Goal: Transaction & Acquisition: Purchase product/service

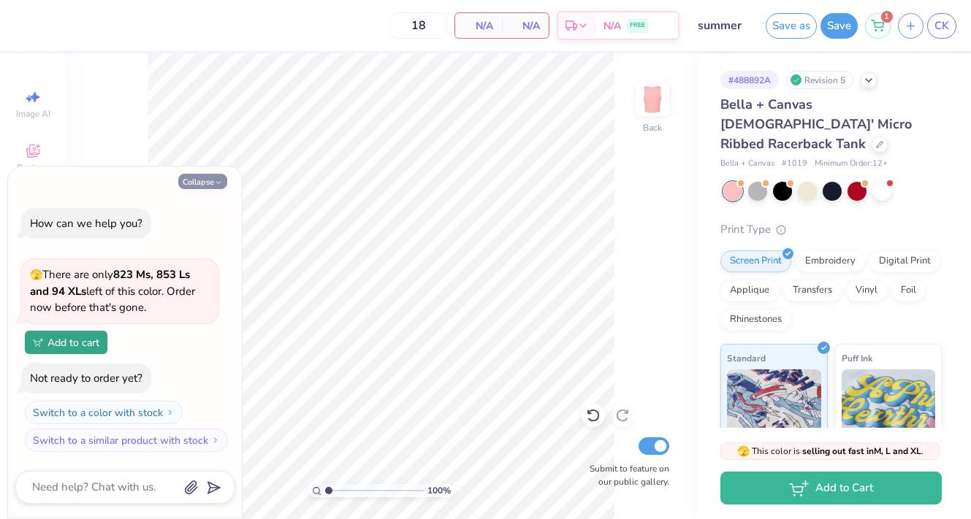
click at [202, 181] on button "Collapse" at bounding box center [202, 181] width 49 height 15
type textarea "x"
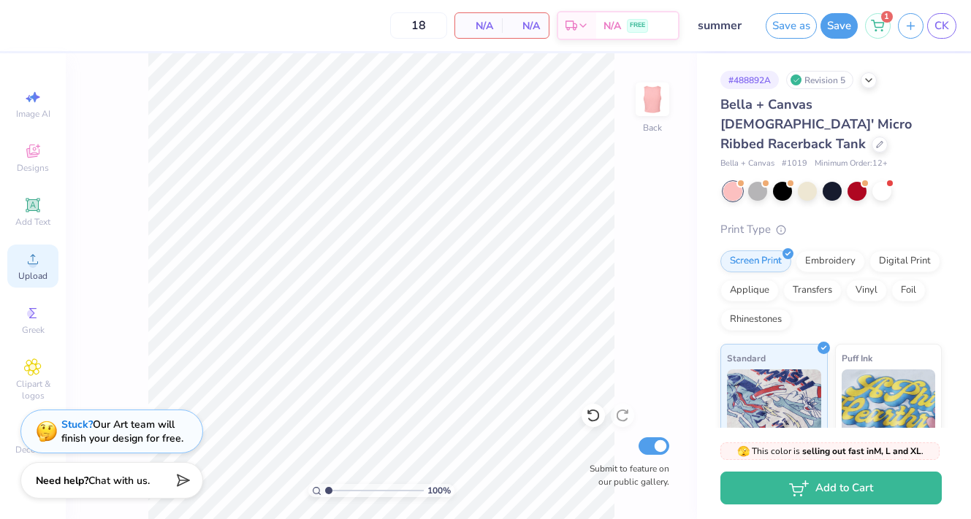
click at [36, 260] on icon at bounding box center [33, 260] width 18 height 18
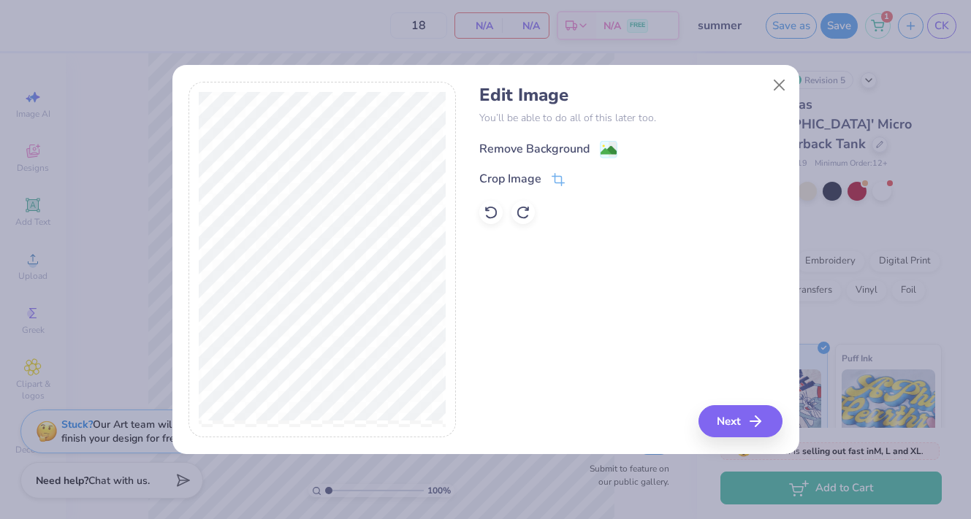
click at [605, 152] on image at bounding box center [609, 150] width 16 height 16
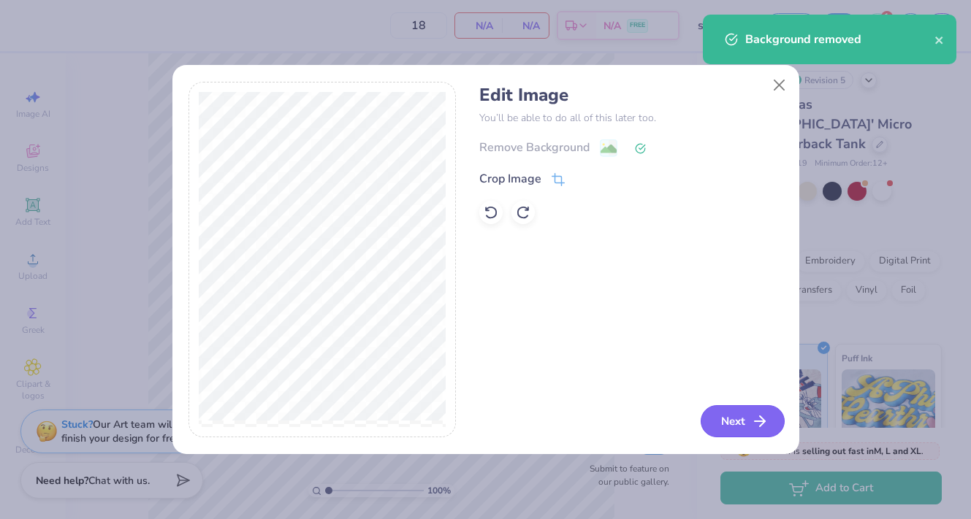
click at [726, 430] on button "Next" at bounding box center [743, 422] width 84 height 32
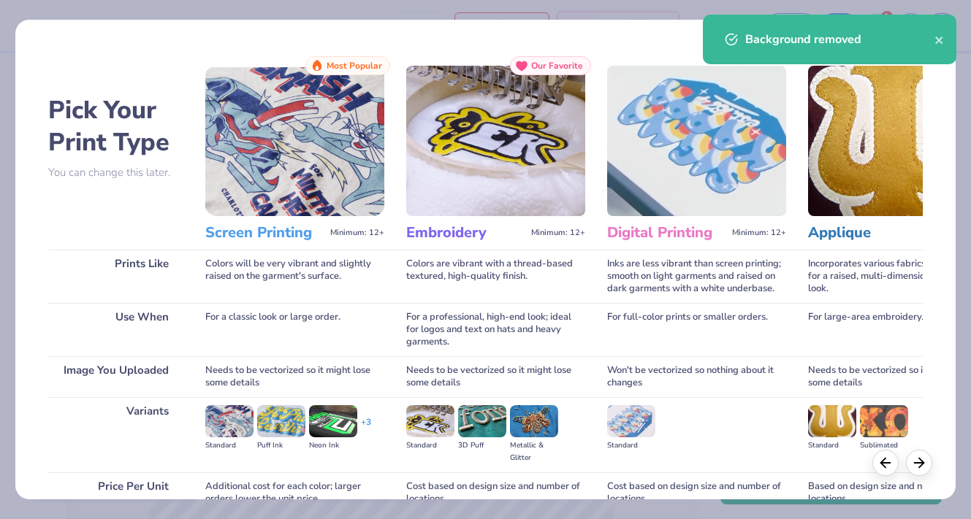
scroll to position [123, 0]
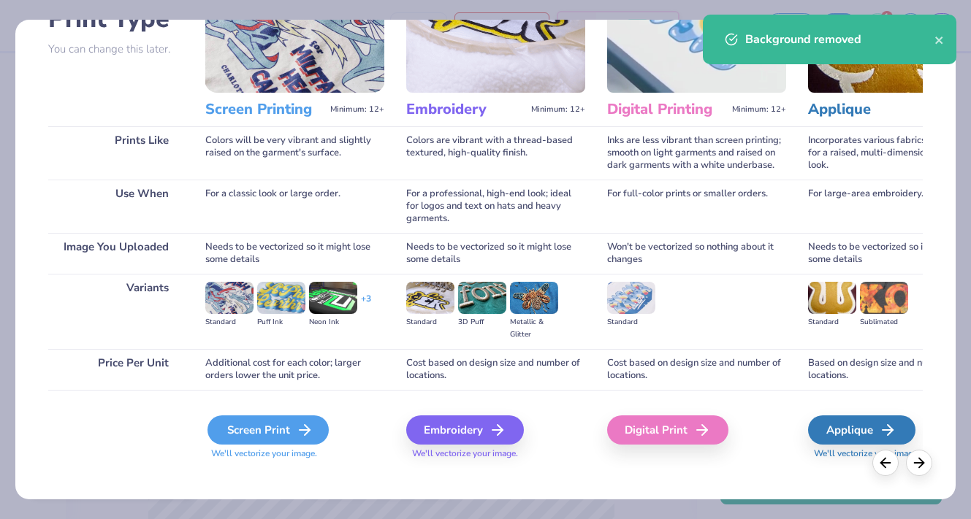
click at [264, 416] on div "Screen Print" at bounding box center [268, 430] width 121 height 29
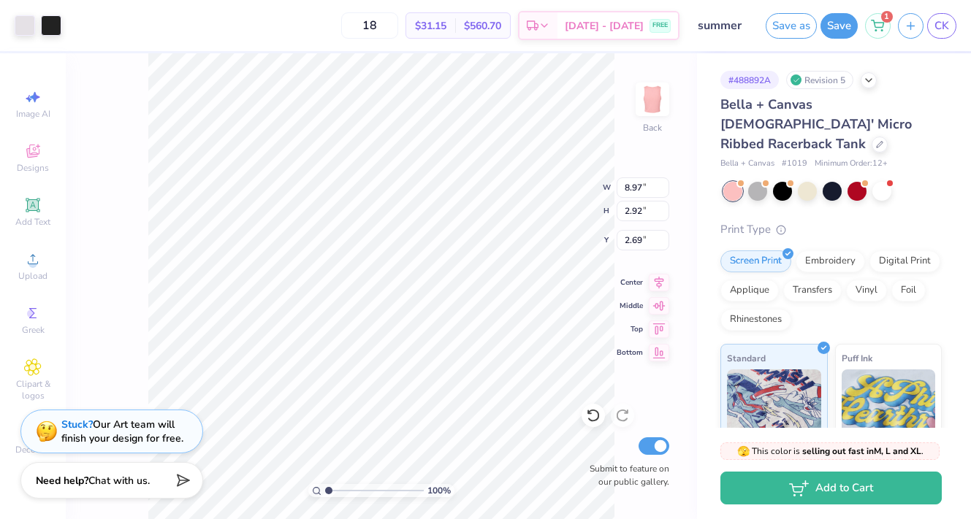
type input "2.95"
click at [47, 25] on div at bounding box center [51, 24] width 20 height 20
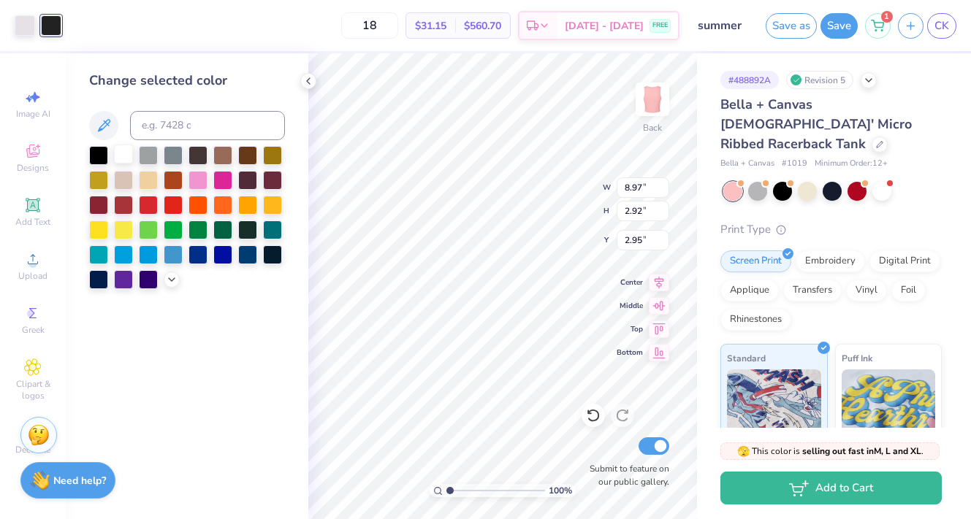
click at [122, 159] on div at bounding box center [123, 154] width 19 height 19
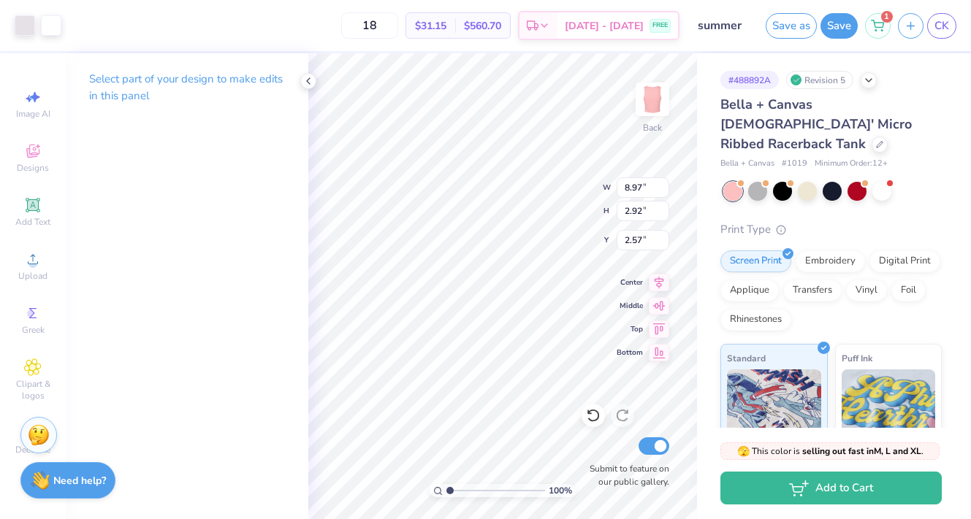
type input "2.57"
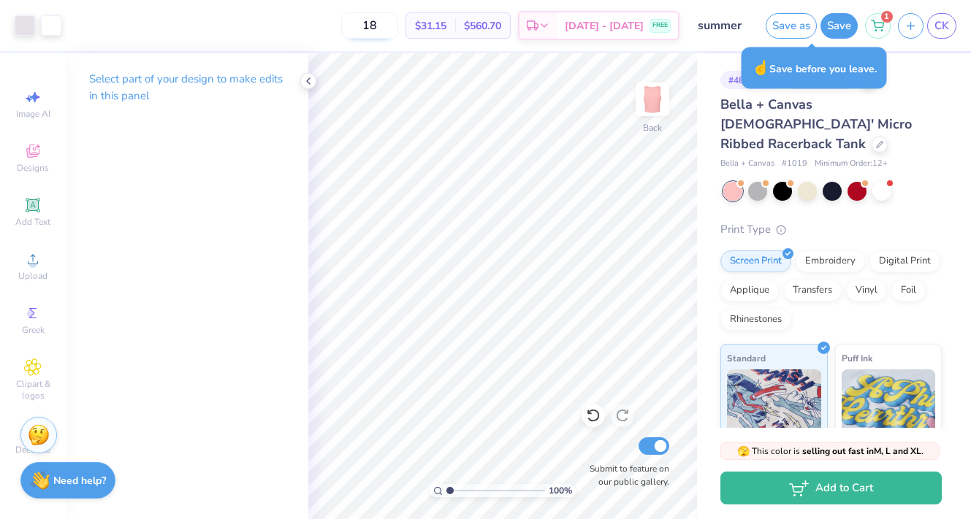
click at [387, 27] on input "18" at bounding box center [369, 25] width 57 height 26
click at [31, 274] on span "Upload" at bounding box center [32, 276] width 29 height 12
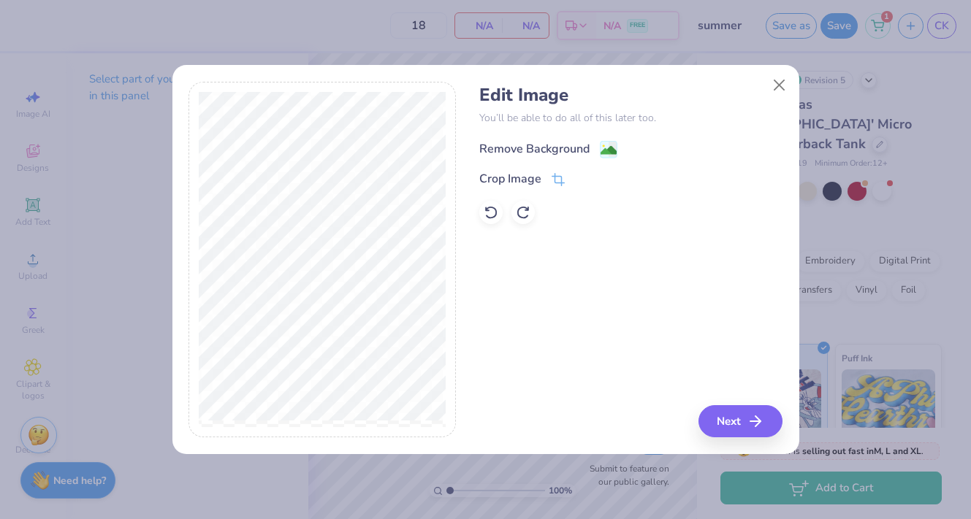
click at [546, 151] on div "Remove Background" at bounding box center [534, 149] width 110 height 18
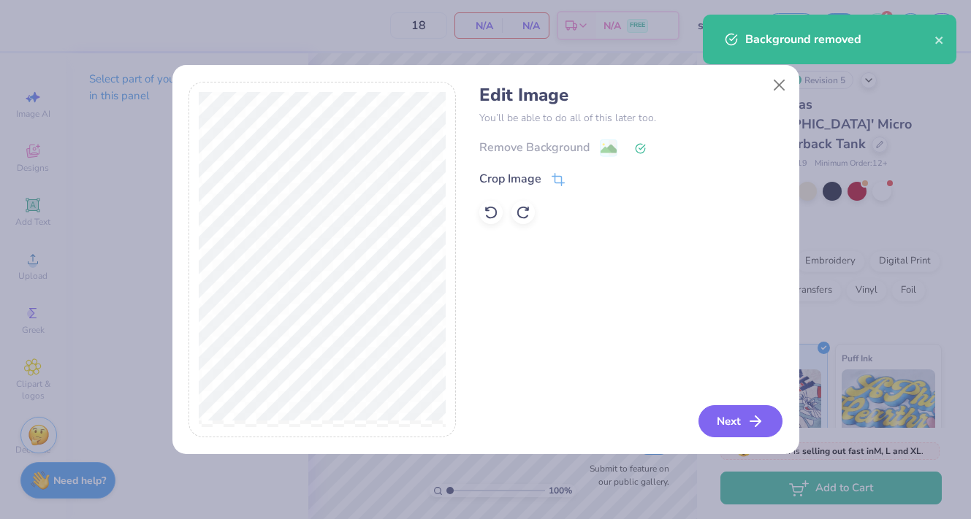
click at [740, 426] on button "Next" at bounding box center [740, 422] width 84 height 32
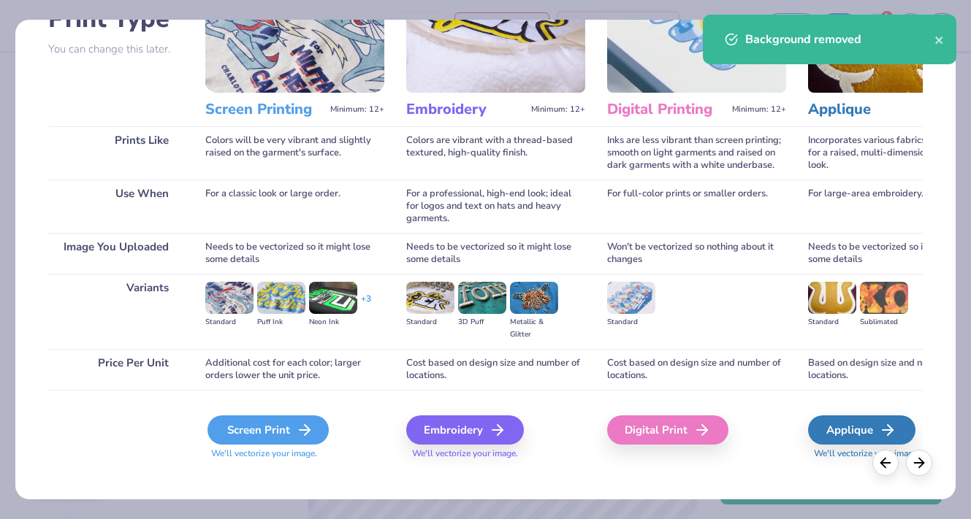
click at [263, 416] on div "Screen Print" at bounding box center [268, 430] width 121 height 29
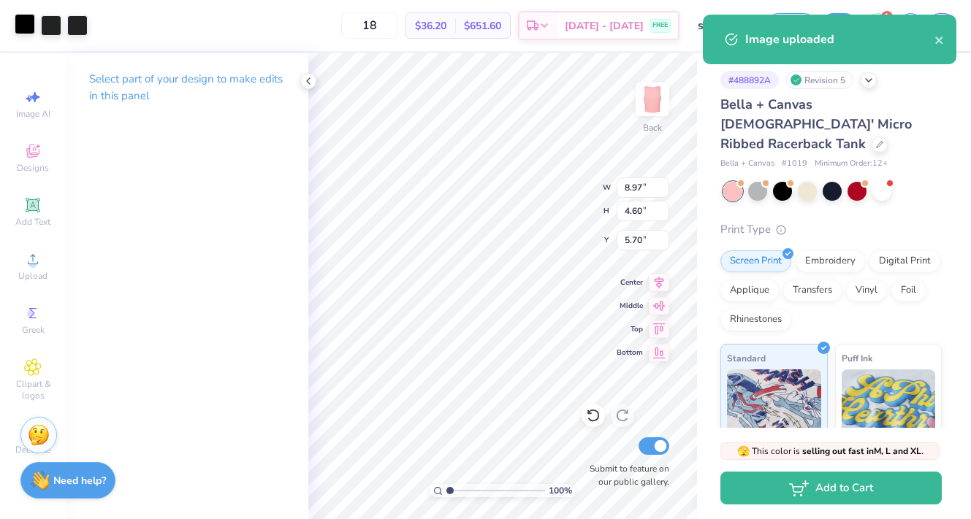
click at [29, 26] on div at bounding box center [25, 24] width 20 height 20
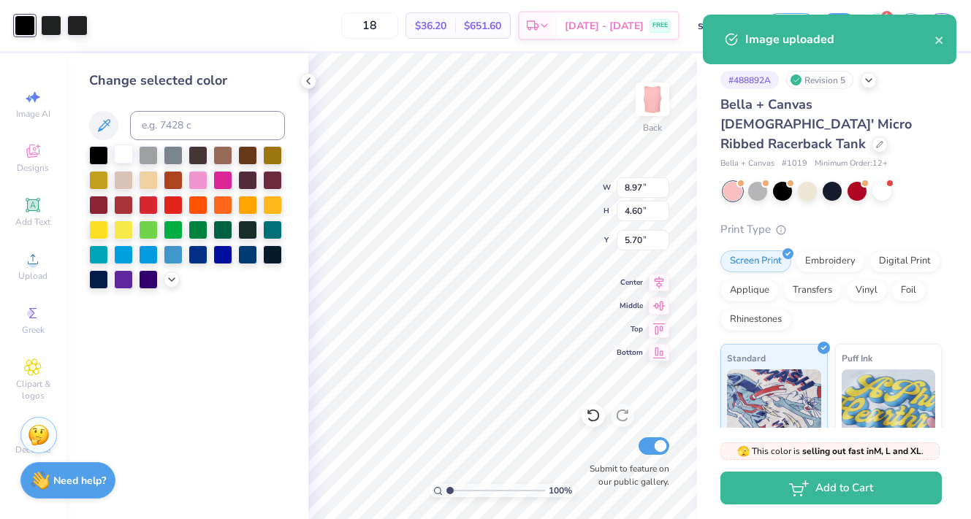
click at [125, 156] on div at bounding box center [123, 154] width 19 height 19
click at [47, 27] on div at bounding box center [51, 24] width 20 height 20
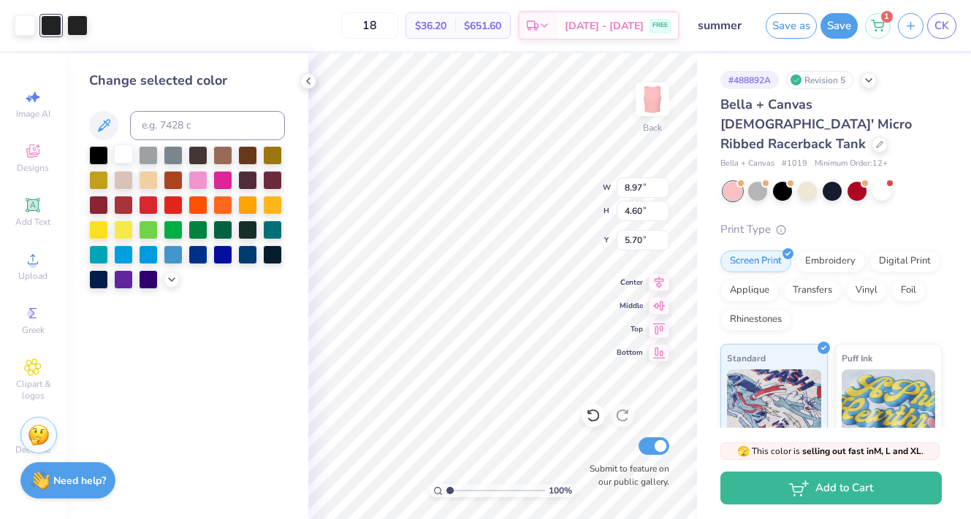
click at [124, 148] on div at bounding box center [123, 154] width 19 height 19
click at [49, 23] on div at bounding box center [51, 24] width 20 height 20
click at [115, 153] on div at bounding box center [123, 154] width 19 height 19
click at [120, 153] on div at bounding box center [123, 154] width 19 height 19
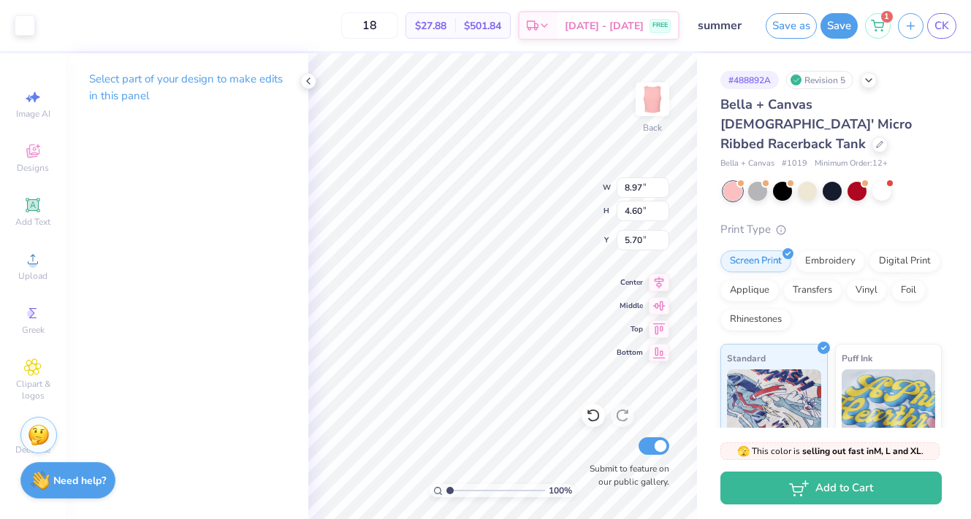
type input "2.16"
type input "7.37"
type input "3.78"
click at [661, 279] on icon at bounding box center [659, 280] width 9 height 12
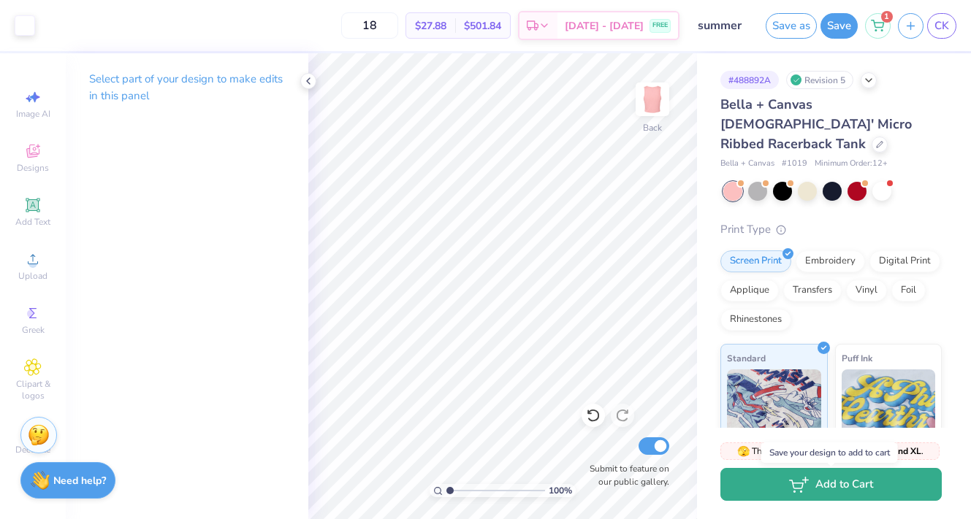
click at [840, 478] on button "Add to Cart" at bounding box center [830, 484] width 221 height 33
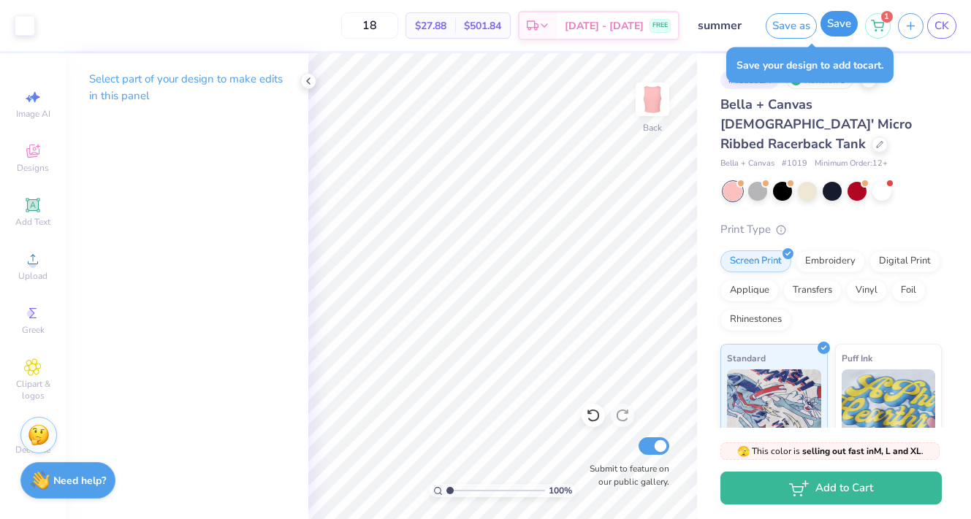
click at [828, 28] on button "Save" at bounding box center [839, 24] width 37 height 26
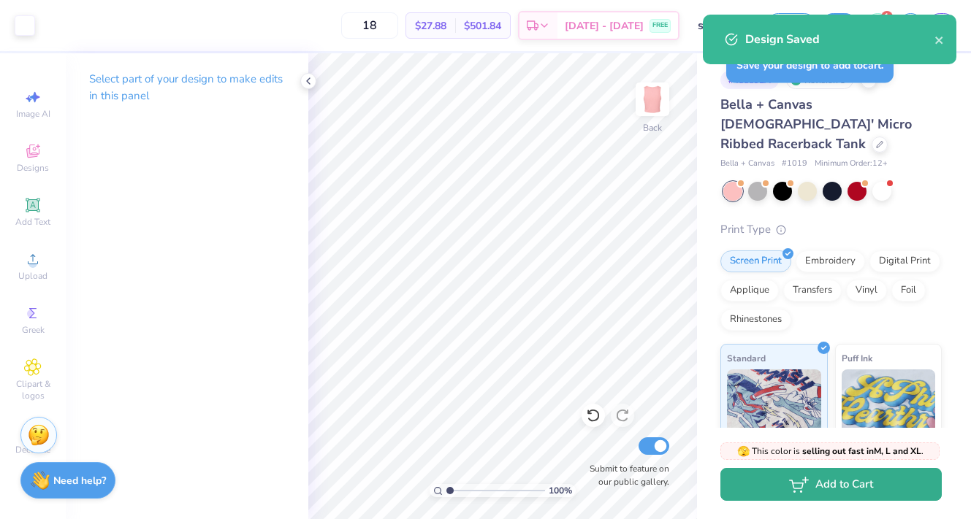
click at [791, 489] on icon "button" at bounding box center [799, 485] width 20 height 16
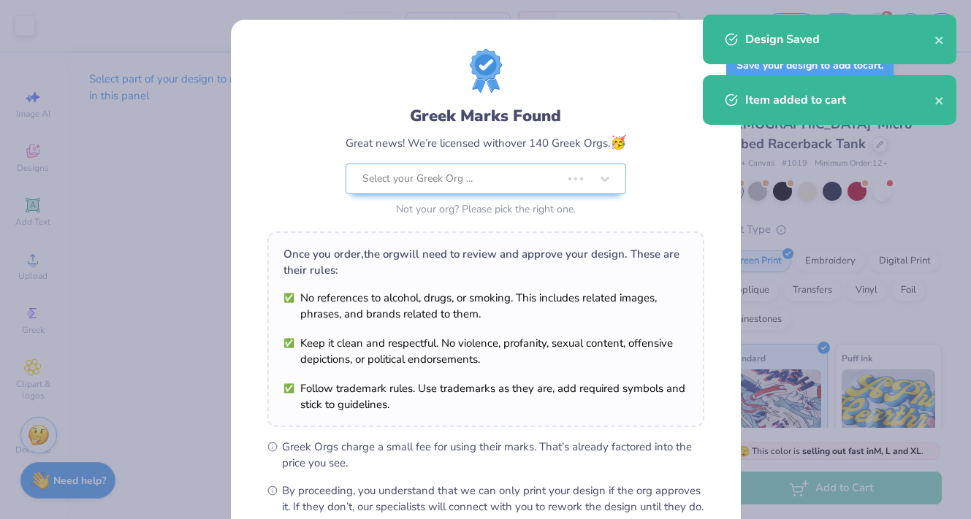
click at [94, 25] on div "Greek Marks Found Great news! We’re licensed with over 140 Greek Orgs. 🥳 Select…" at bounding box center [485, 259] width 971 height 519
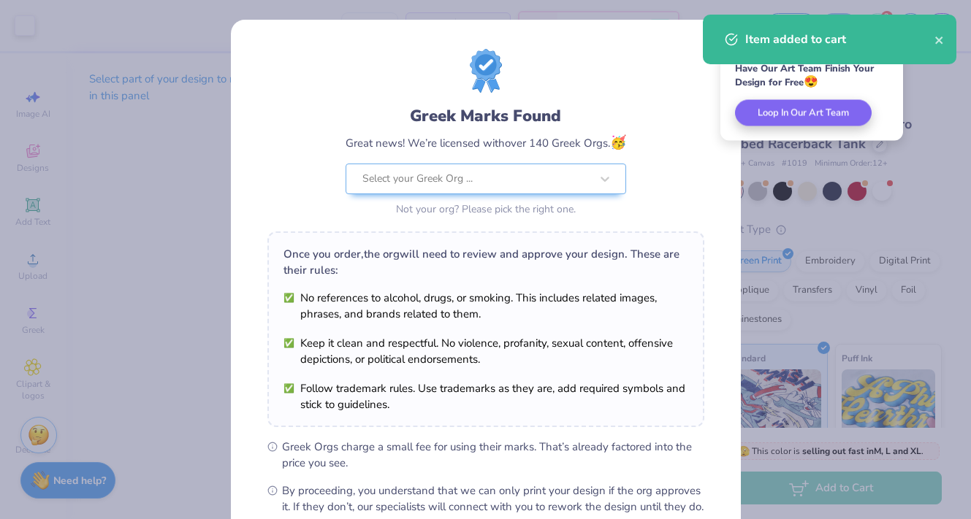
scroll to position [164, 0]
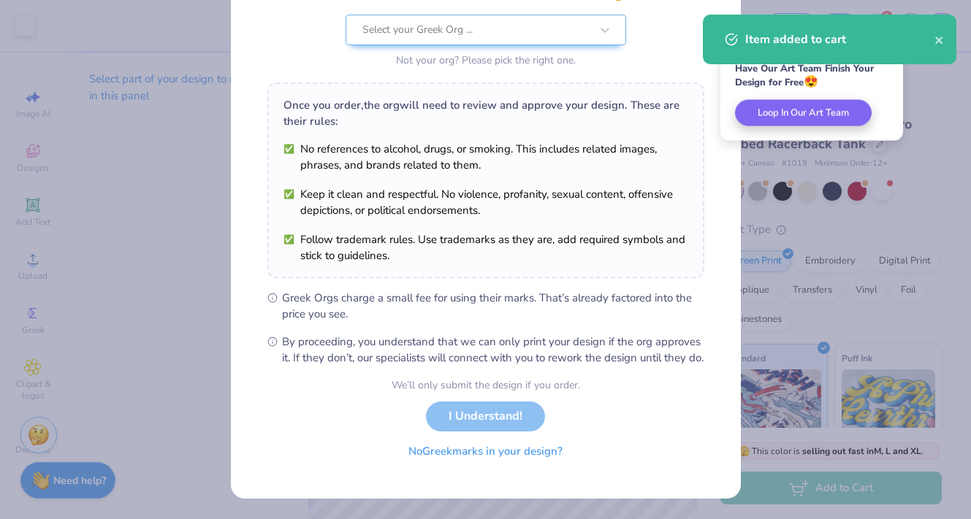
click at [498, 451] on button "No Greek marks in your design?" at bounding box center [485, 452] width 179 height 30
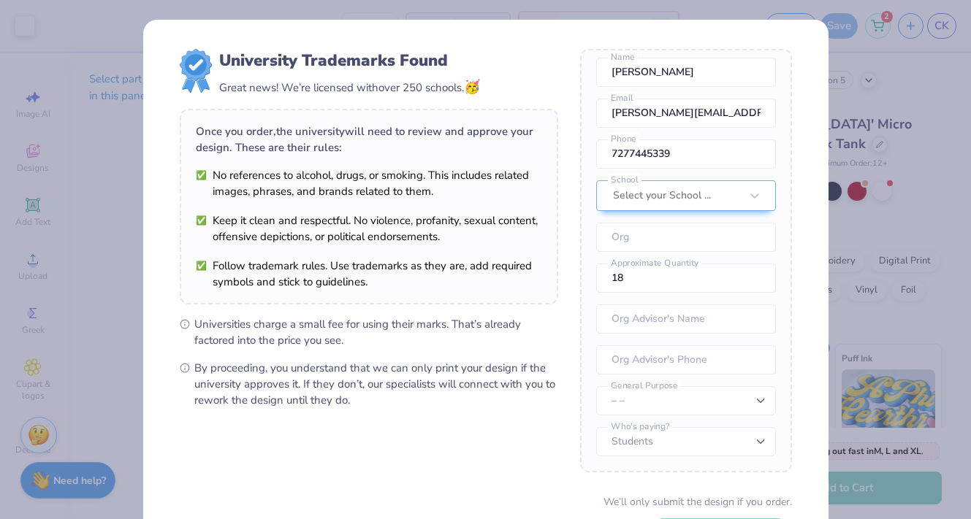
scroll to position [116, 0]
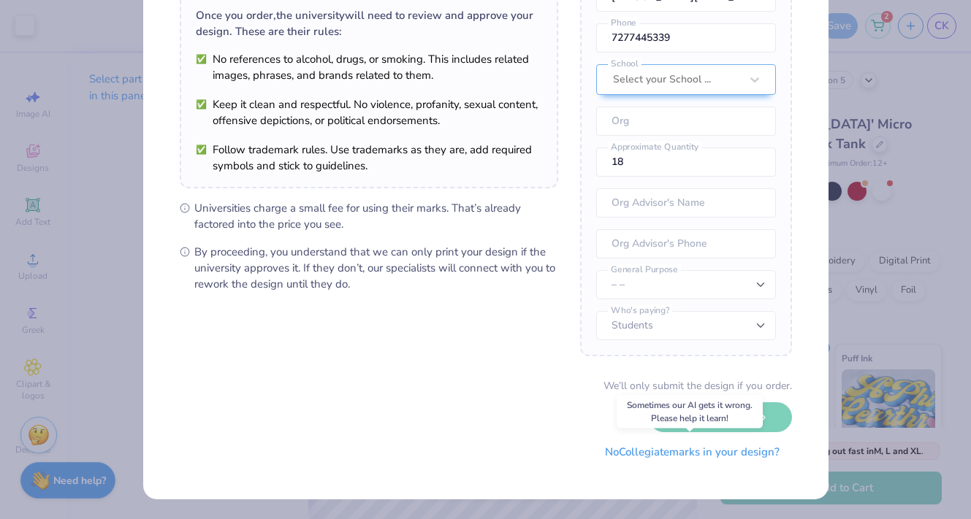
click at [615, 450] on button "No Collegiate marks in your design?" at bounding box center [692, 453] width 199 height 30
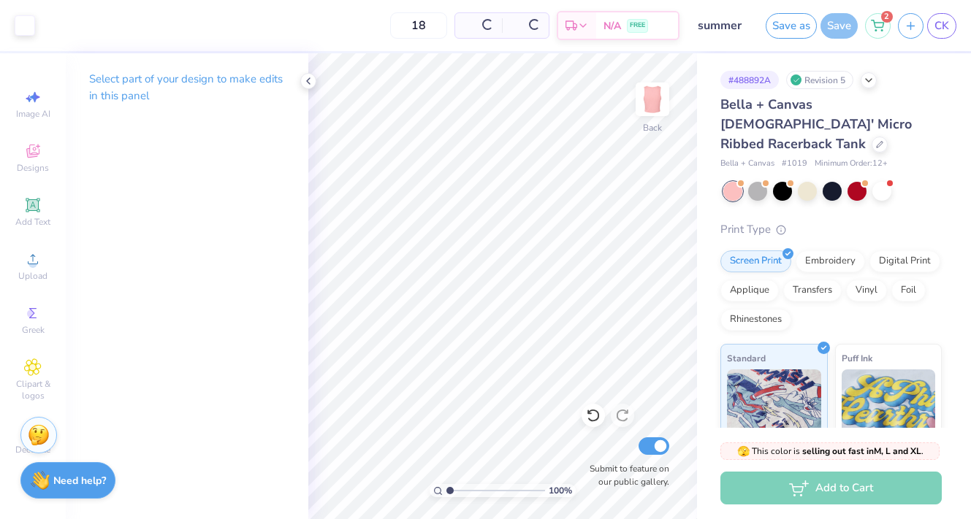
scroll to position [0, 0]
click at [912, 27] on icon "button" at bounding box center [911, 24] width 12 height 12
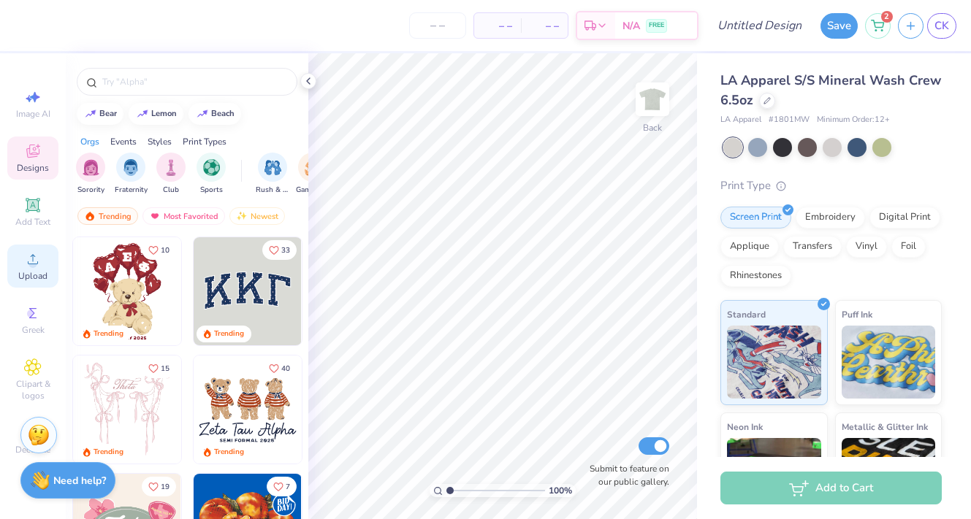
click at [37, 265] on icon at bounding box center [33, 260] width 18 height 18
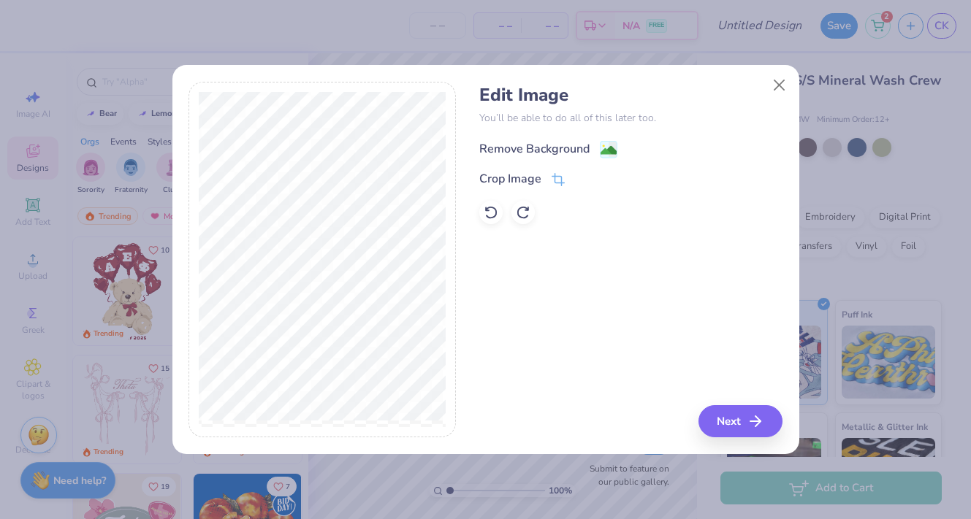
click at [527, 148] on div "Remove Background" at bounding box center [534, 149] width 110 height 18
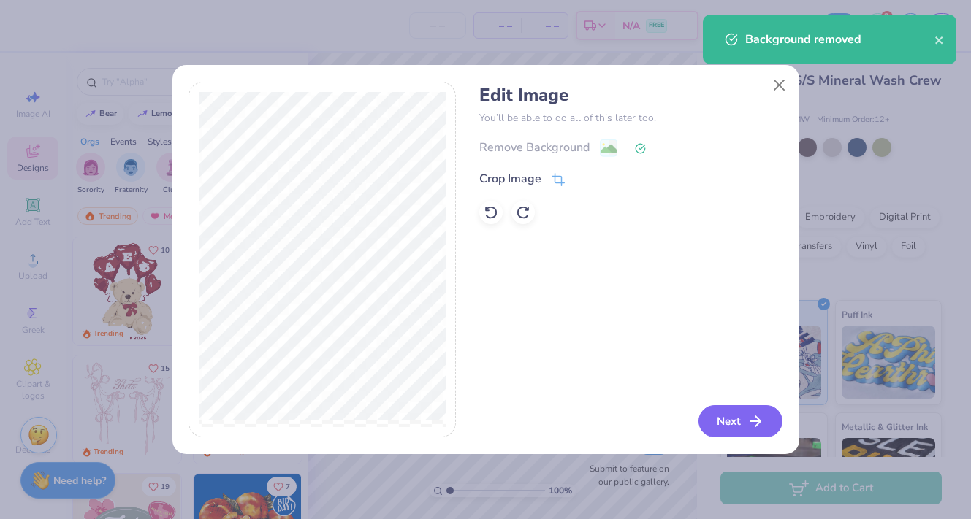
click at [734, 422] on button "Next" at bounding box center [740, 422] width 84 height 32
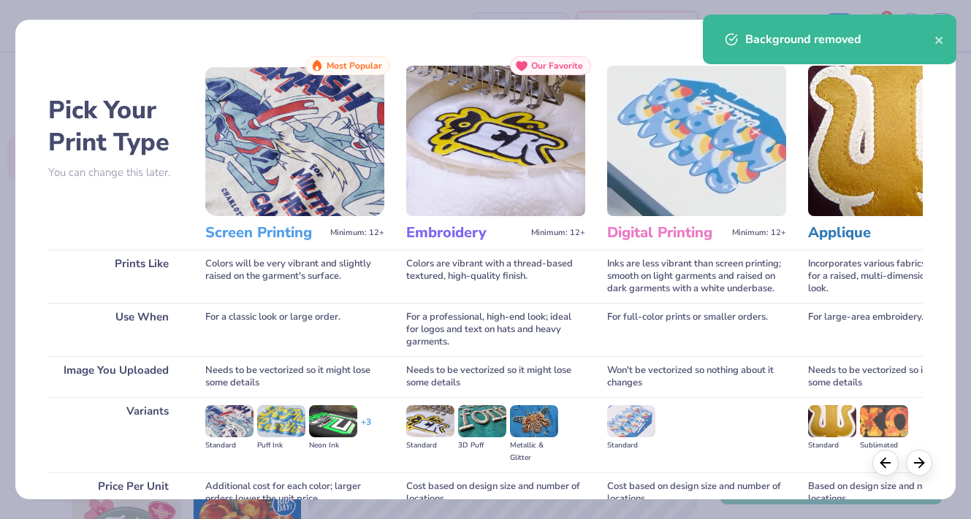
scroll to position [123, 0]
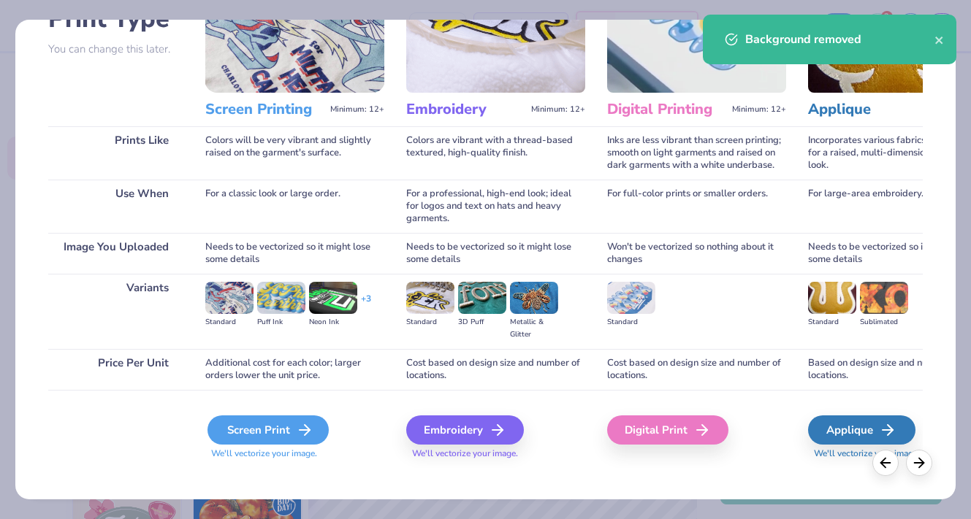
click at [278, 416] on div "Screen Print" at bounding box center [268, 430] width 121 height 29
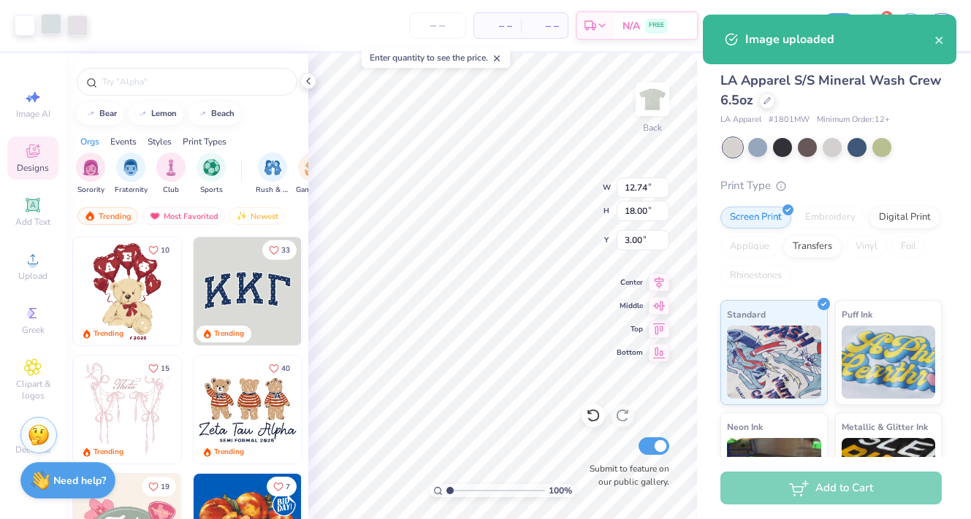
click at [54, 34] on div at bounding box center [51, 24] width 20 height 20
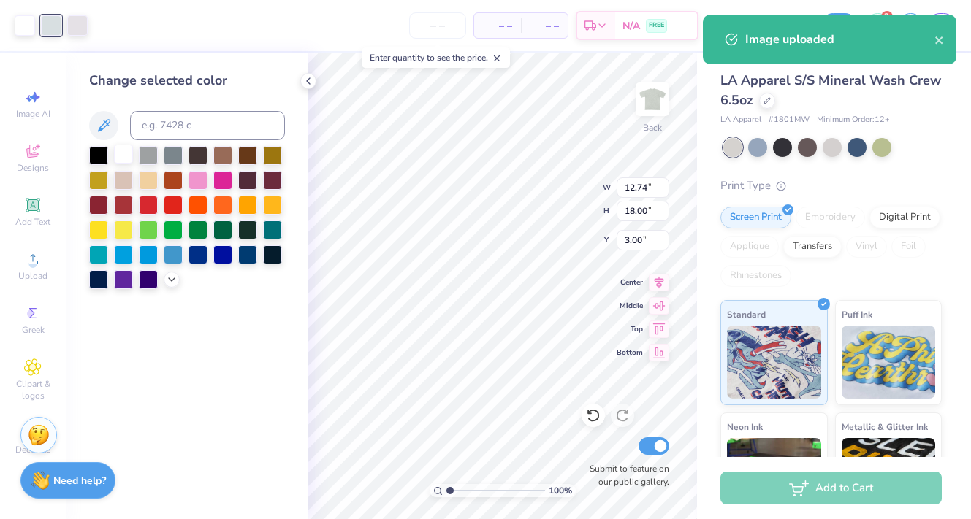
click at [123, 150] on div at bounding box center [123, 154] width 19 height 19
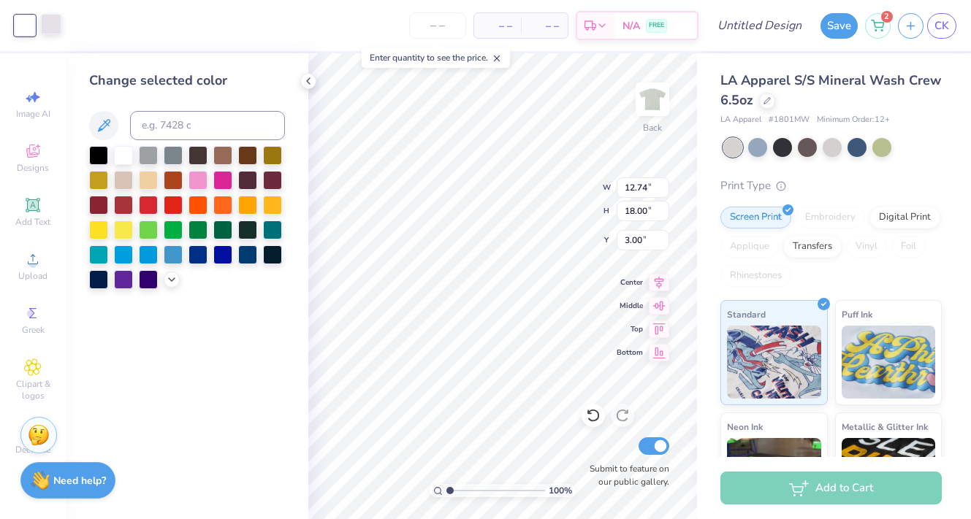
click at [56, 23] on div at bounding box center [51, 24] width 20 height 20
click at [123, 154] on div at bounding box center [123, 154] width 19 height 19
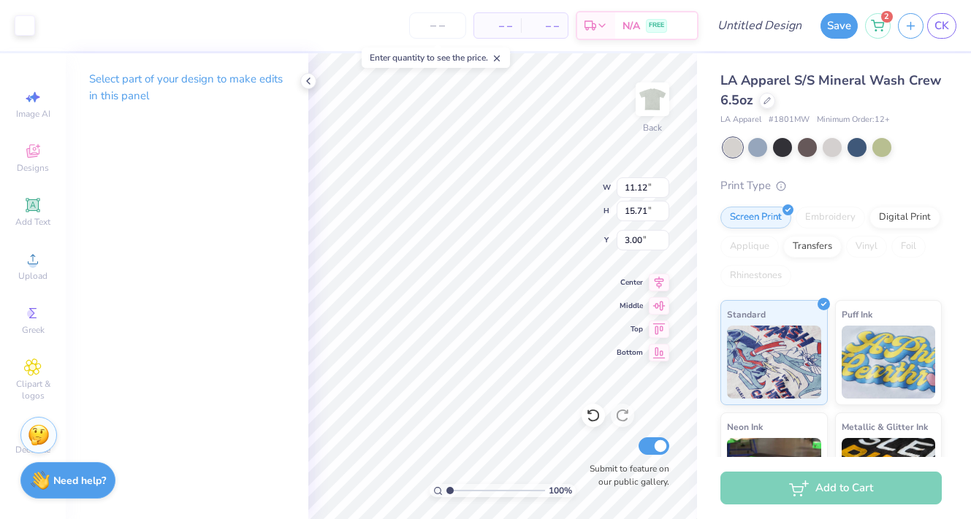
type input "11.12"
type input "15.71"
click at [653, 279] on icon at bounding box center [659, 281] width 20 height 18
click at [782, 145] on div at bounding box center [782, 146] width 19 height 19
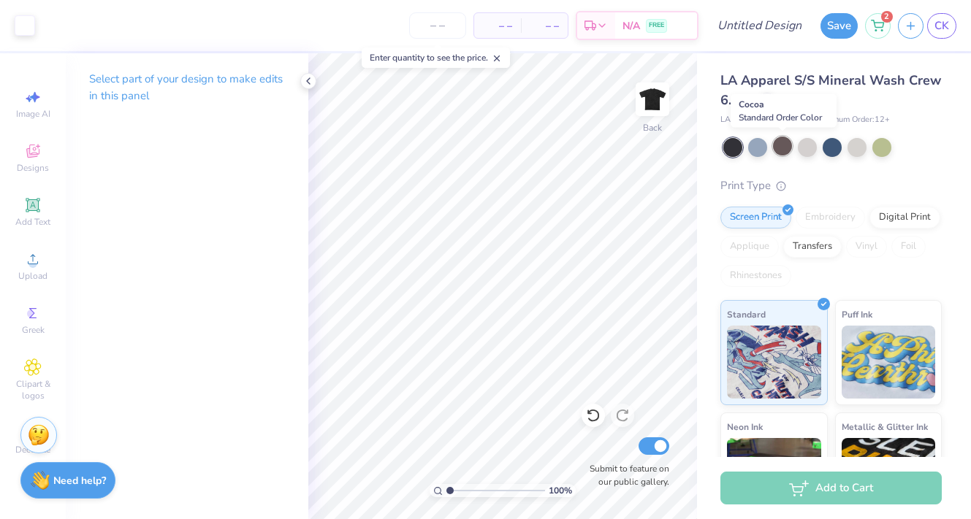
click at [787, 146] on div at bounding box center [782, 146] width 19 height 19
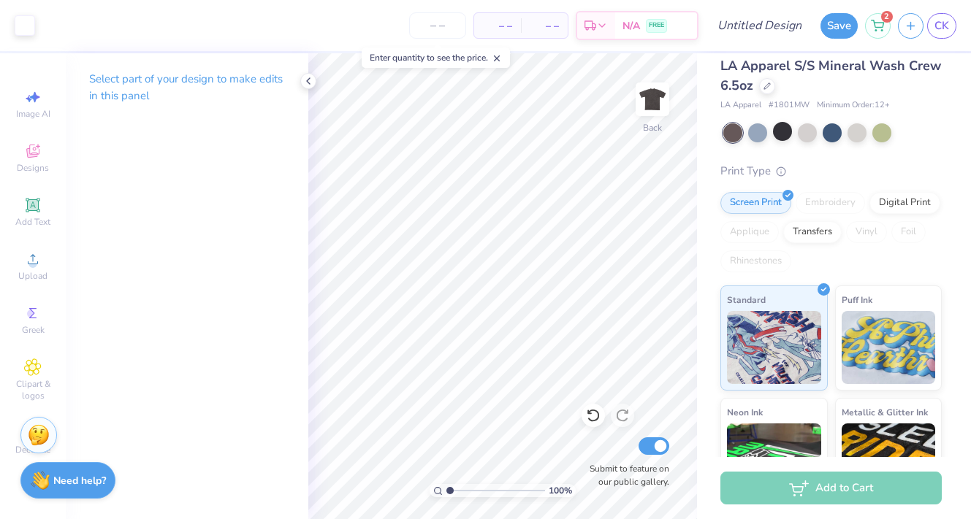
scroll to position [12, 0]
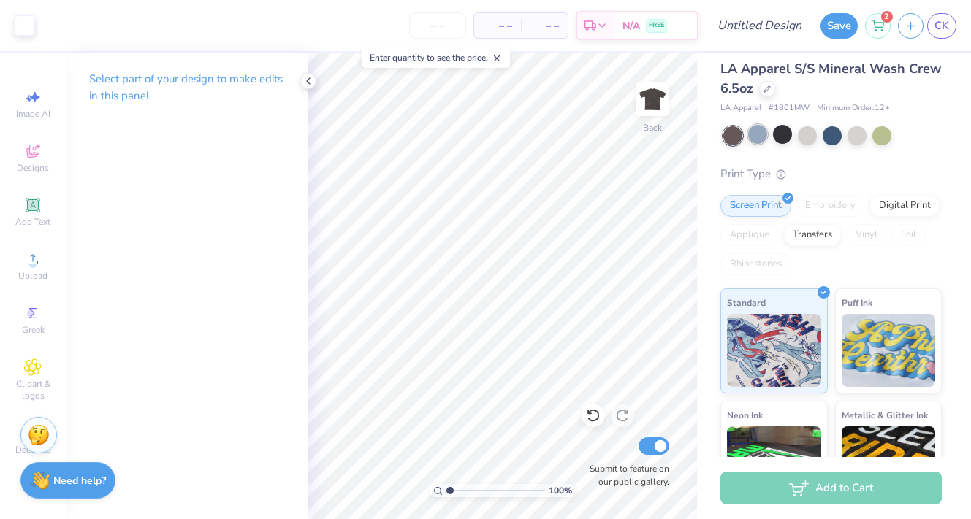
click at [752, 129] on div at bounding box center [757, 134] width 19 height 19
click at [834, 134] on div at bounding box center [832, 134] width 19 height 19
click at [861, 134] on div at bounding box center [857, 134] width 19 height 19
click at [881, 134] on div at bounding box center [881, 134] width 19 height 19
click at [861, 137] on div at bounding box center [857, 134] width 19 height 19
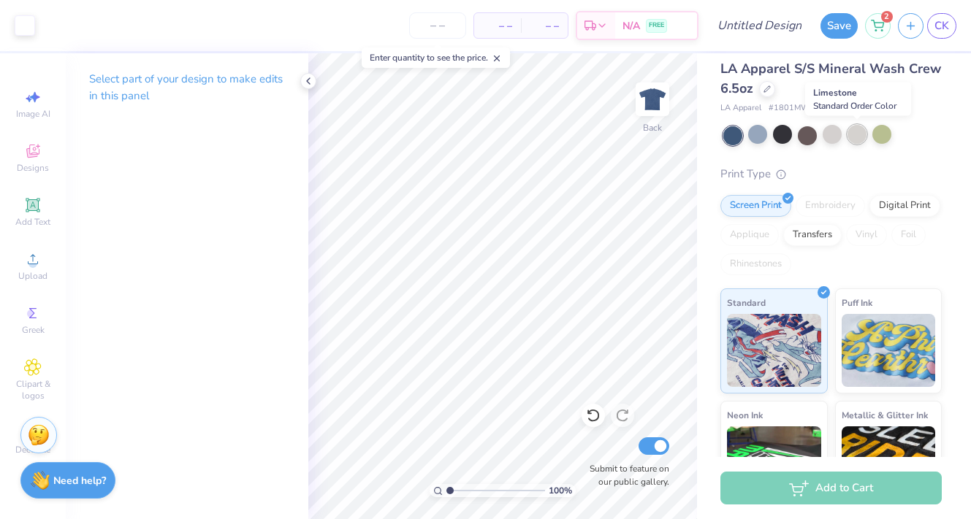
click at [850, 137] on div at bounding box center [857, 134] width 19 height 19
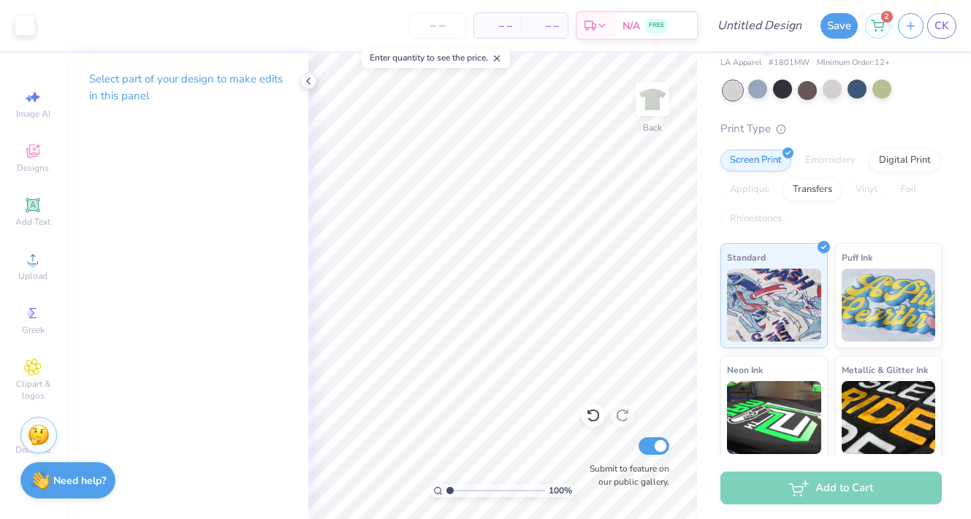
scroll to position [45, 0]
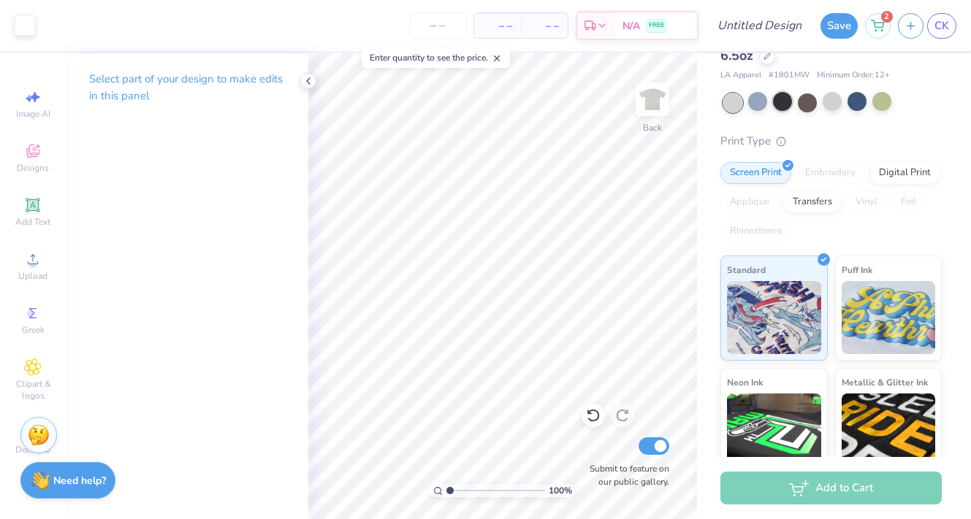
click at [773, 95] on div at bounding box center [782, 101] width 19 height 19
click at [789, 108] on div at bounding box center [782, 101] width 19 height 19
click at [785, 98] on div at bounding box center [782, 101] width 19 height 19
click at [872, 99] on div at bounding box center [881, 101] width 19 height 19
click at [861, 101] on div at bounding box center [857, 101] width 19 height 19
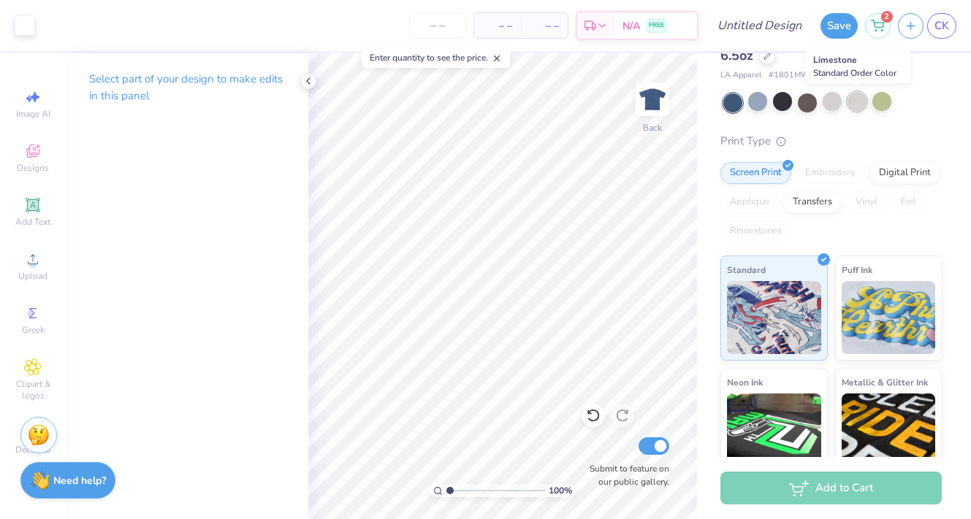
click at [853, 101] on div at bounding box center [857, 101] width 19 height 19
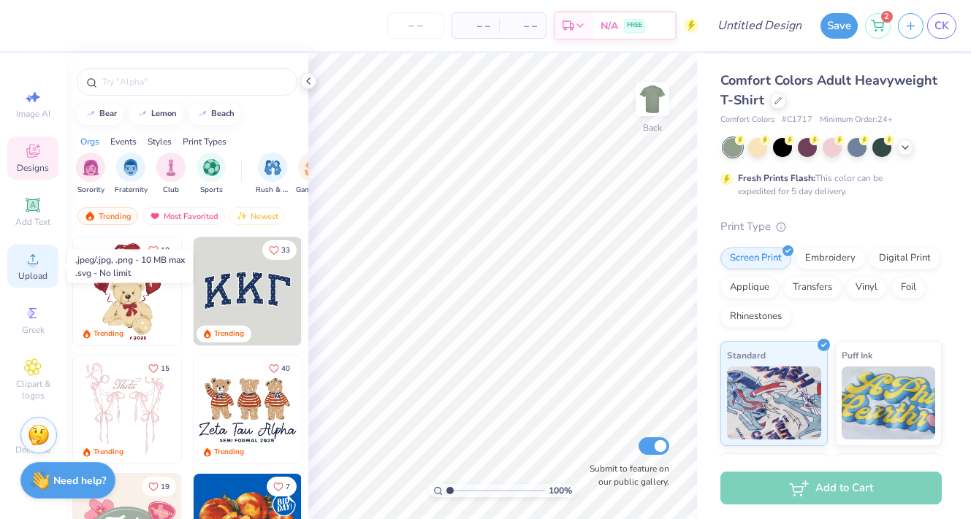
click at [37, 254] on icon at bounding box center [33, 260] width 18 height 18
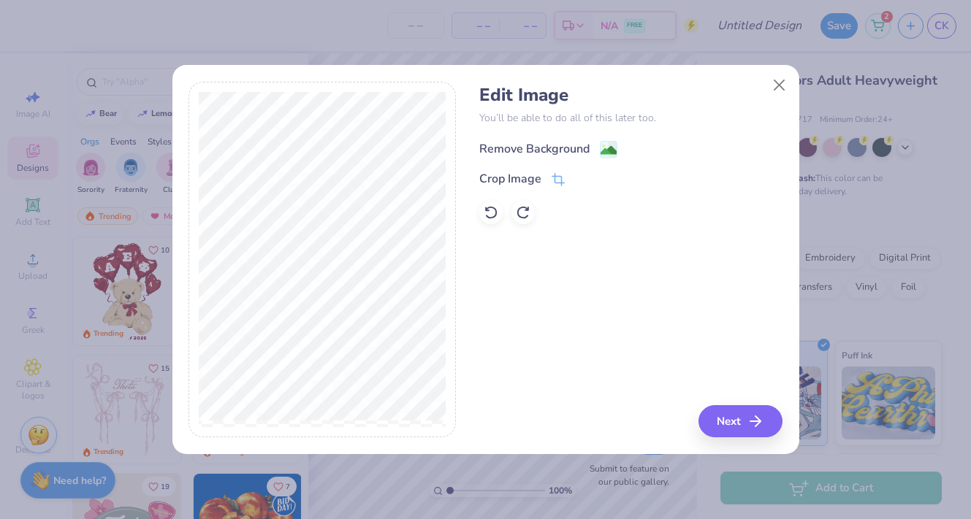
click at [527, 151] on div "Remove Background" at bounding box center [534, 149] width 110 height 18
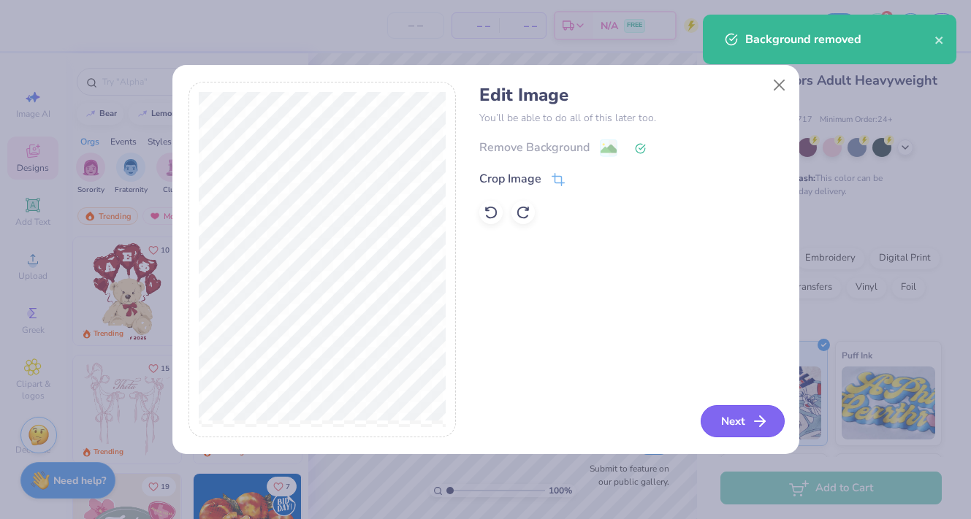
click at [758, 424] on icon "button" at bounding box center [760, 422] width 18 height 18
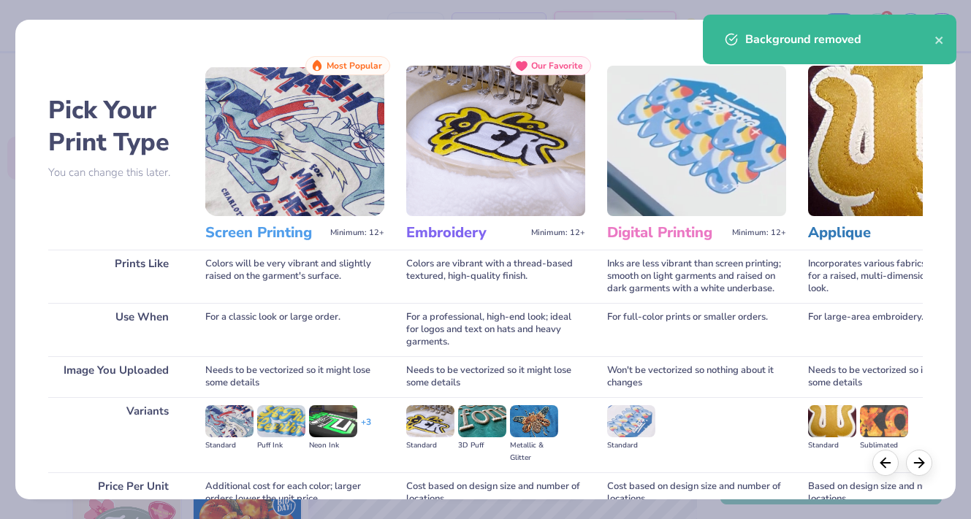
scroll to position [123, 0]
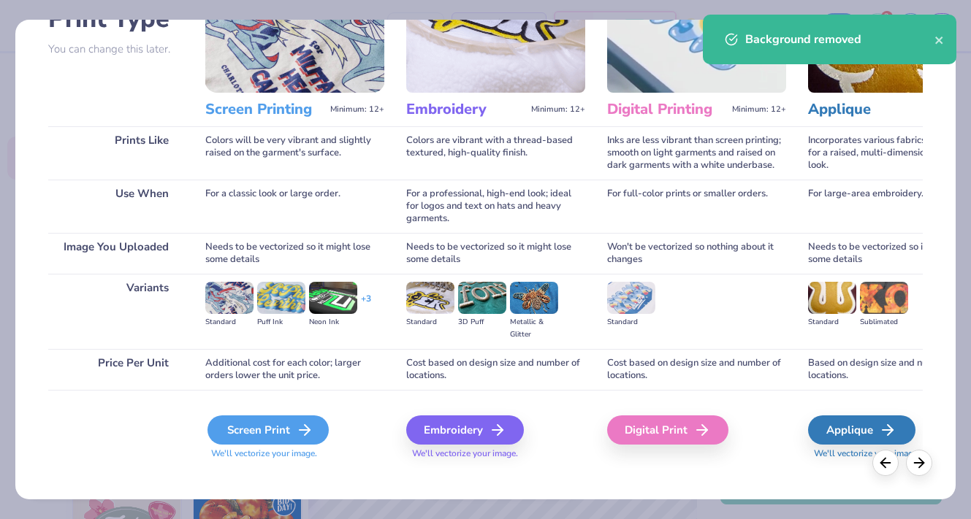
click at [288, 416] on div "Screen Print" at bounding box center [268, 430] width 121 height 29
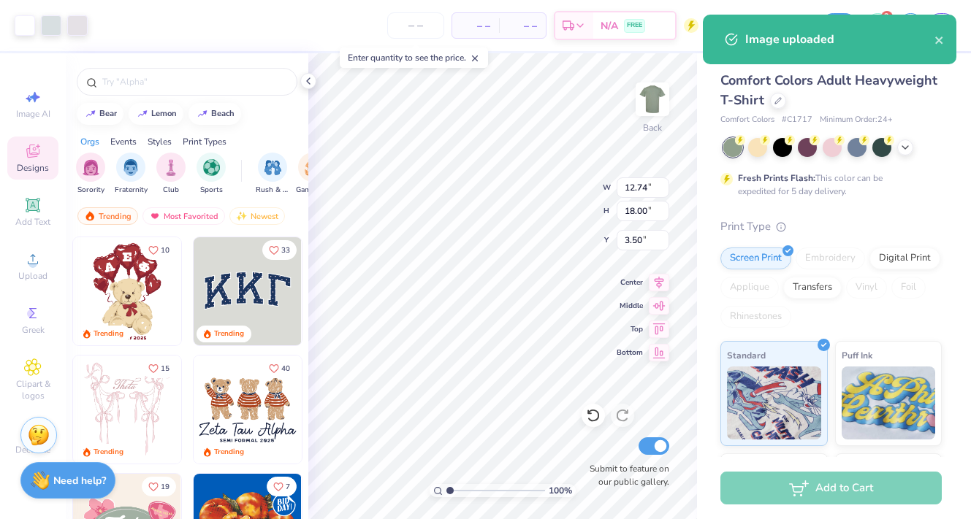
click at [541, 403] on div "100 % Back W 12.74 12.74 " H 18.00 18.00 " Y 3.50 3.50 " Center Middle Top Bott…" at bounding box center [502, 286] width 389 height 466
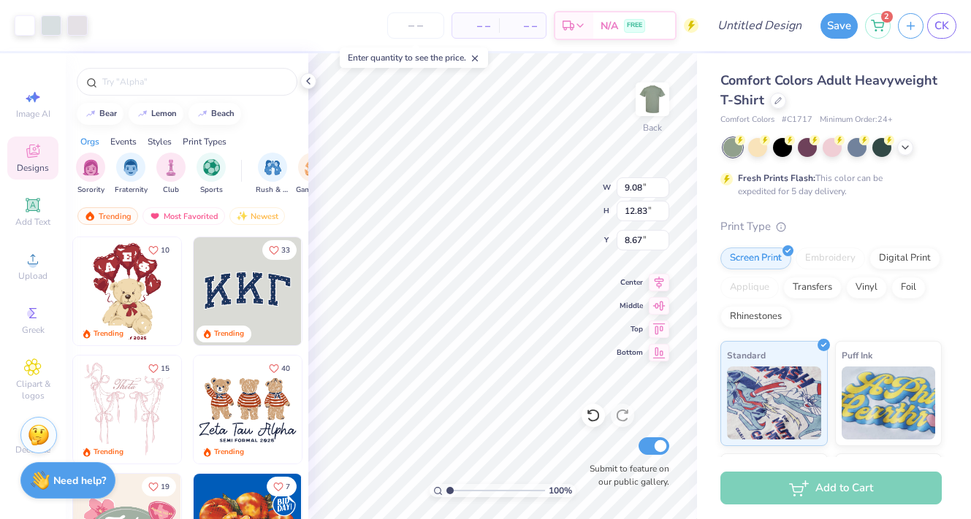
type input "9.08"
type input "12.83"
click at [656, 282] on icon at bounding box center [659, 280] width 9 height 12
click at [655, 326] on icon at bounding box center [659, 328] width 20 height 18
click at [656, 304] on icon at bounding box center [659, 304] width 20 height 18
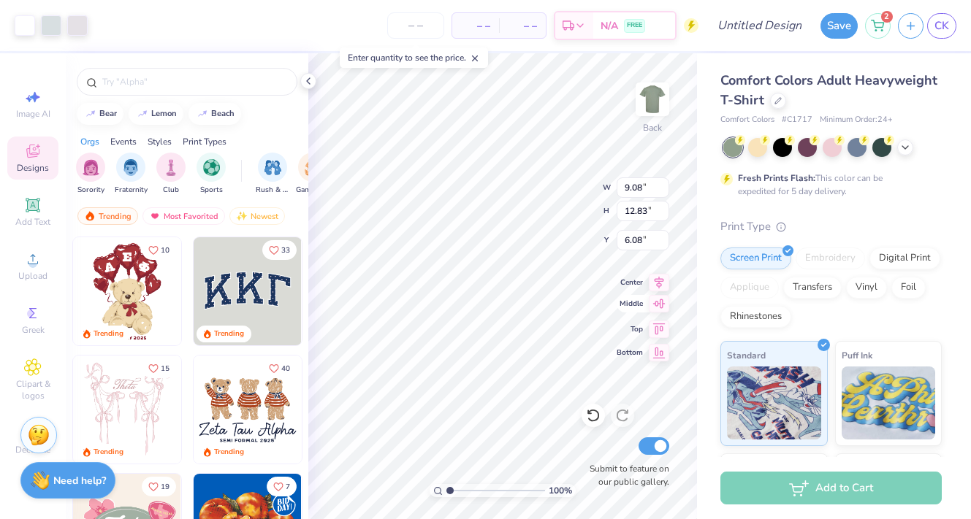
type input "3.00"
type input "10.81"
type input "15.28"
click at [652, 283] on icon at bounding box center [659, 281] width 20 height 18
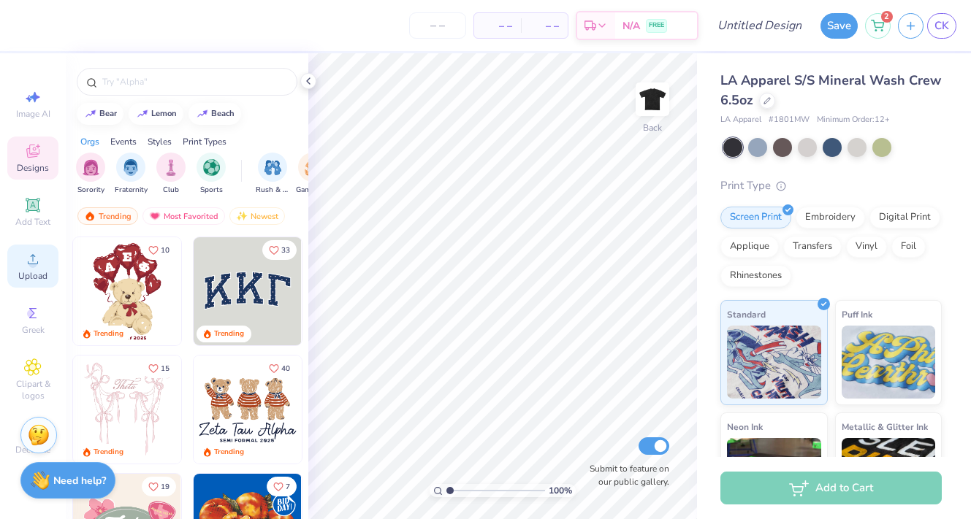
click at [34, 271] on span "Upload" at bounding box center [32, 276] width 29 height 12
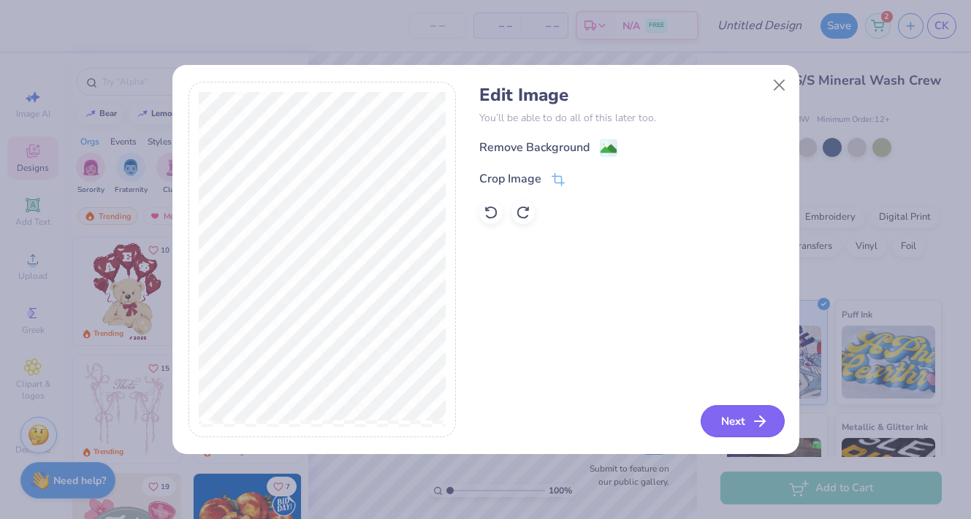
click at [754, 418] on icon "button" at bounding box center [760, 422] width 18 height 18
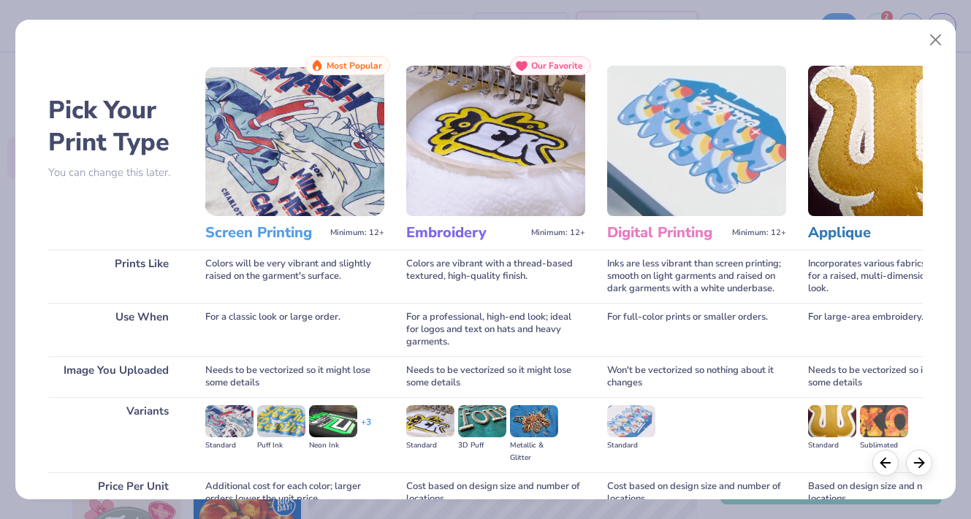
scroll to position [123, 0]
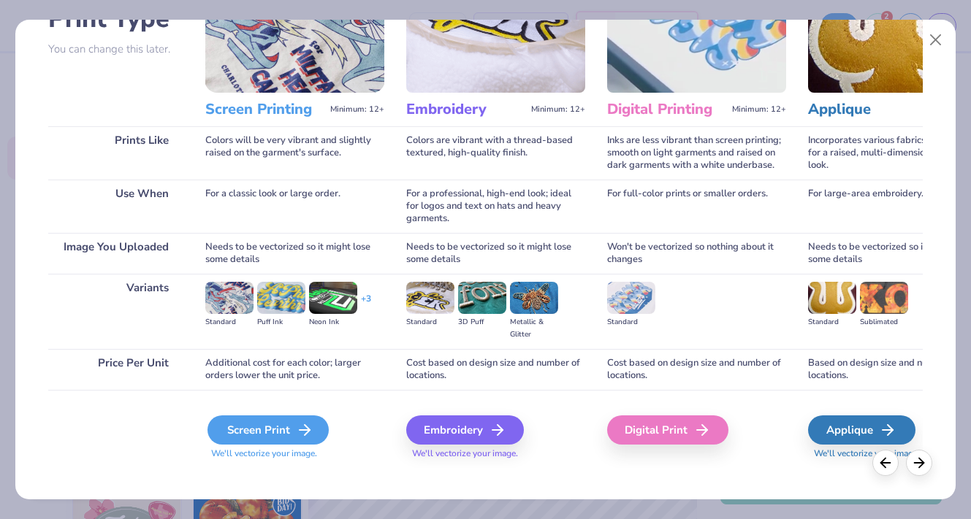
click at [238, 416] on div "Screen Print" at bounding box center [268, 430] width 121 height 29
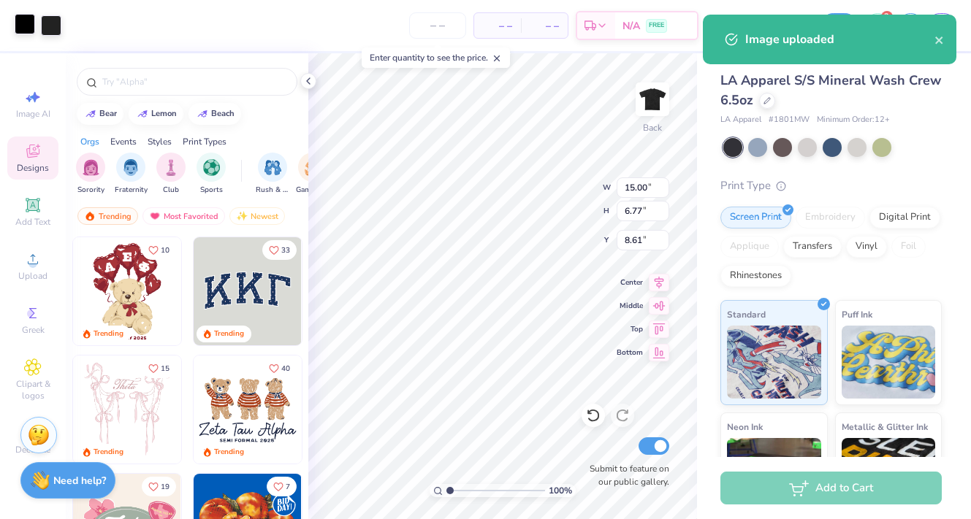
click at [25, 24] on div at bounding box center [25, 24] width 20 height 20
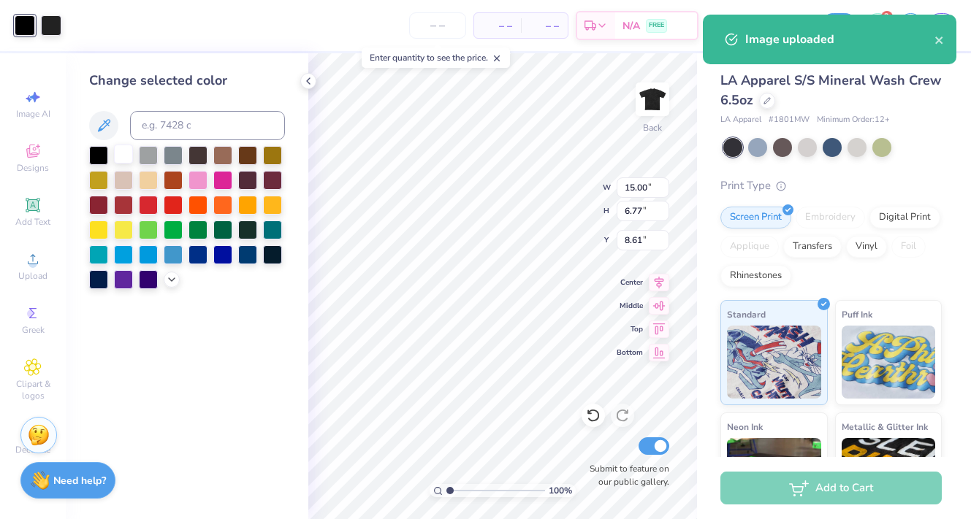
click at [130, 159] on div at bounding box center [123, 154] width 19 height 19
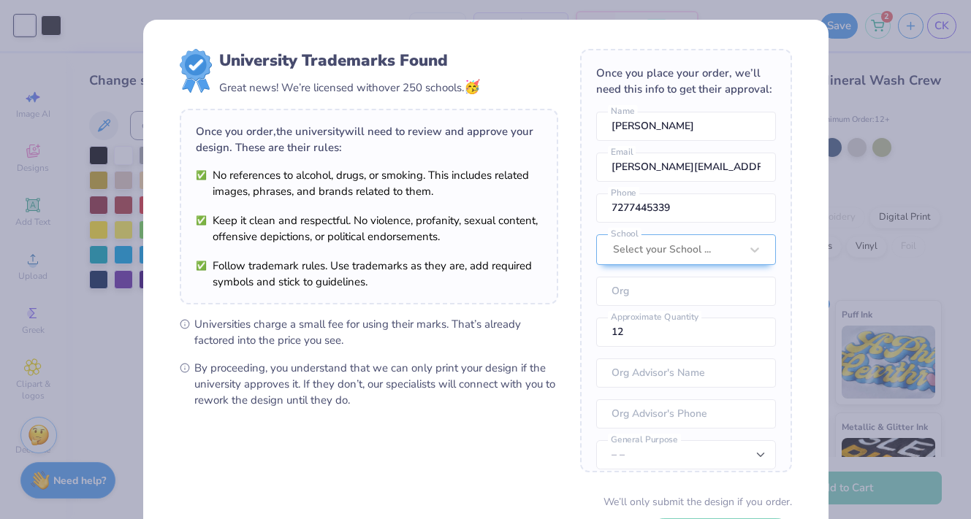
click at [51, 23] on div "University Trademarks Found Great news! We’re licensed with over 250 schools. 🥳…" at bounding box center [485, 259] width 971 height 519
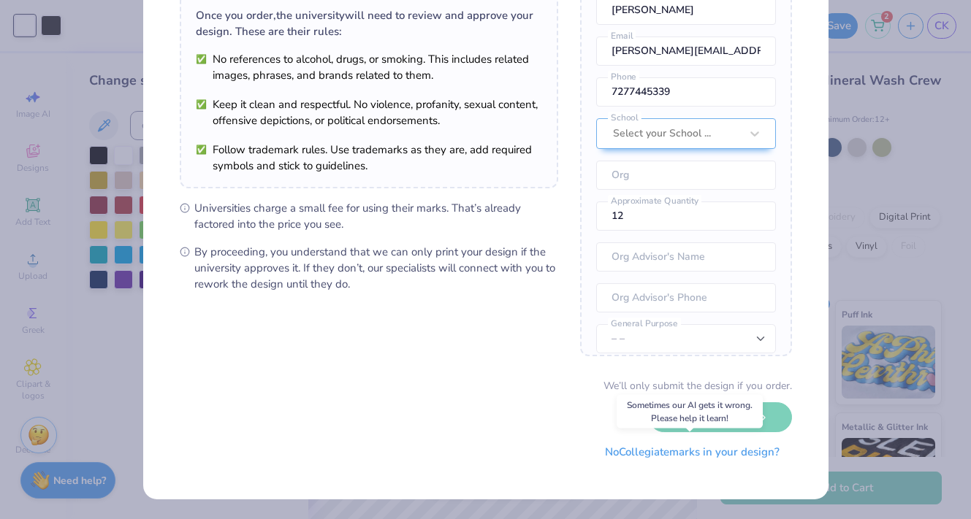
scroll to position [113, 0]
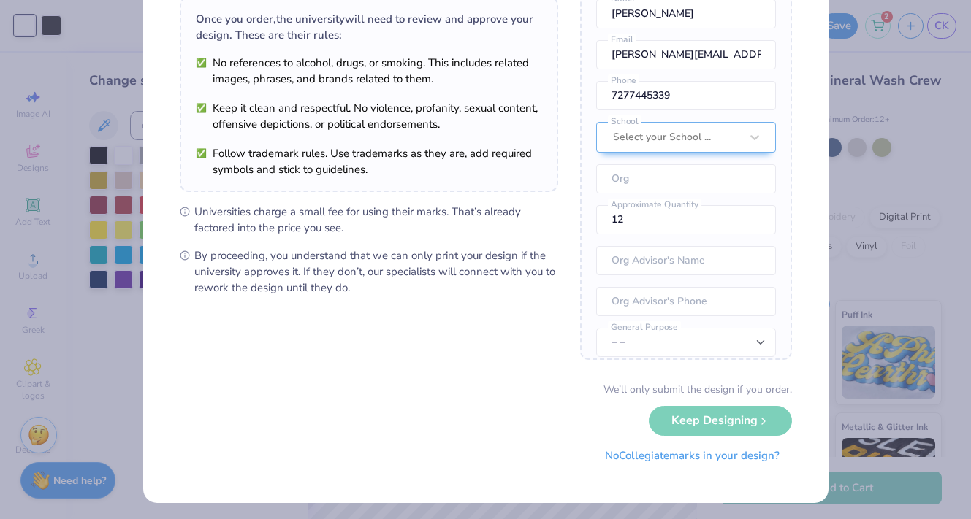
click at [628, 453] on button "No Collegiate marks in your design?" at bounding box center [692, 456] width 199 height 30
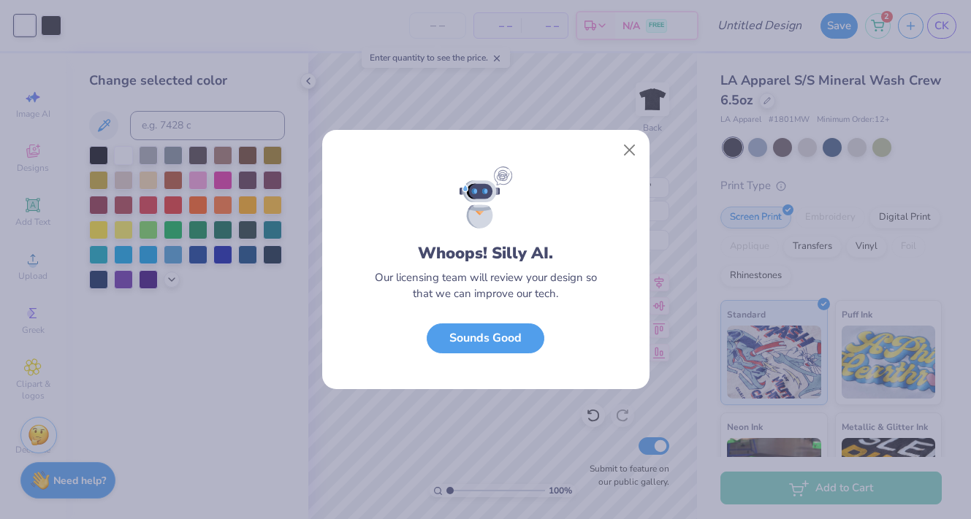
scroll to position [0, 0]
click at [626, 146] on button "Close" at bounding box center [629, 151] width 28 height 28
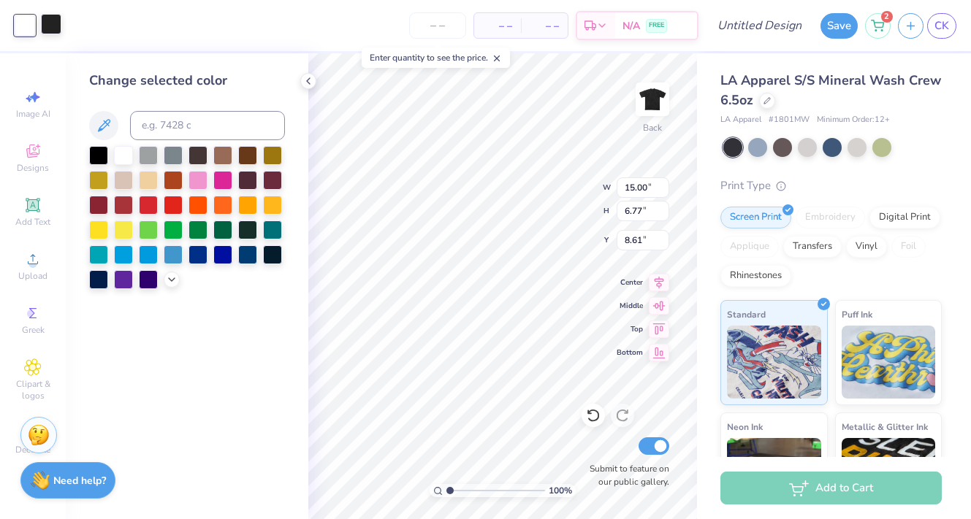
click at [56, 31] on div at bounding box center [51, 24] width 20 height 20
click at [118, 161] on div at bounding box center [123, 154] width 19 height 19
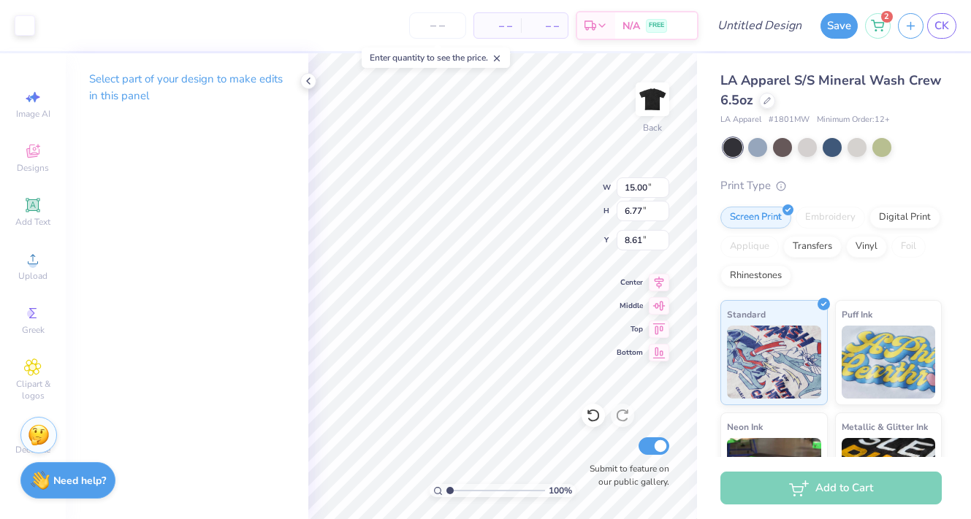
type input "3.00"
type input "13.80"
type input "6.23"
click at [656, 278] on icon at bounding box center [659, 281] width 20 height 18
click at [427, 26] on input "number" at bounding box center [437, 25] width 57 height 26
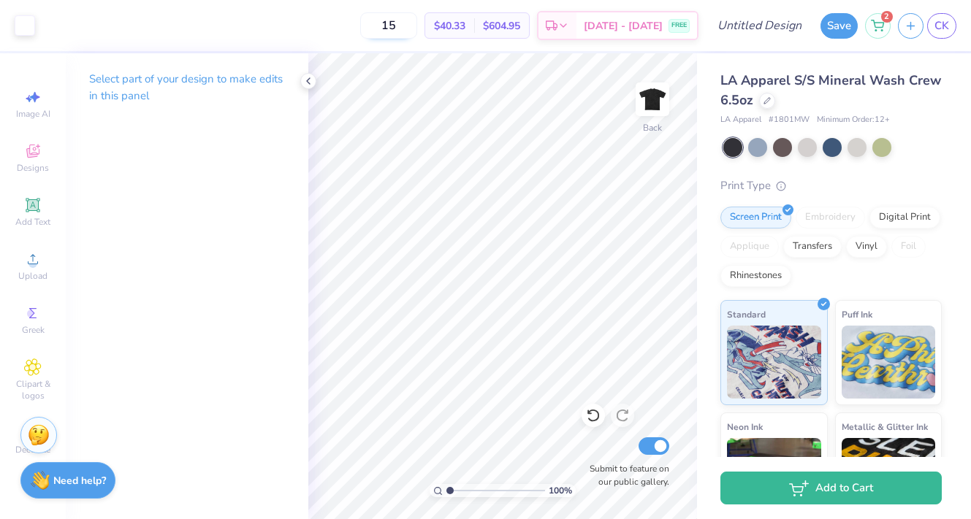
drag, startPoint x: 402, startPoint y: 25, endPoint x: 390, endPoint y: 25, distance: 11.7
click at [390, 25] on input "15" at bounding box center [388, 25] width 57 height 26
type input "15"
click at [333, 23] on div "15 $40.33 Per Item $604.95 Total Est. Delivery Aug 30 - Sep 2 FREE" at bounding box center [370, 25] width 656 height 51
click at [23, 264] on div "Upload" at bounding box center [32, 266] width 51 height 43
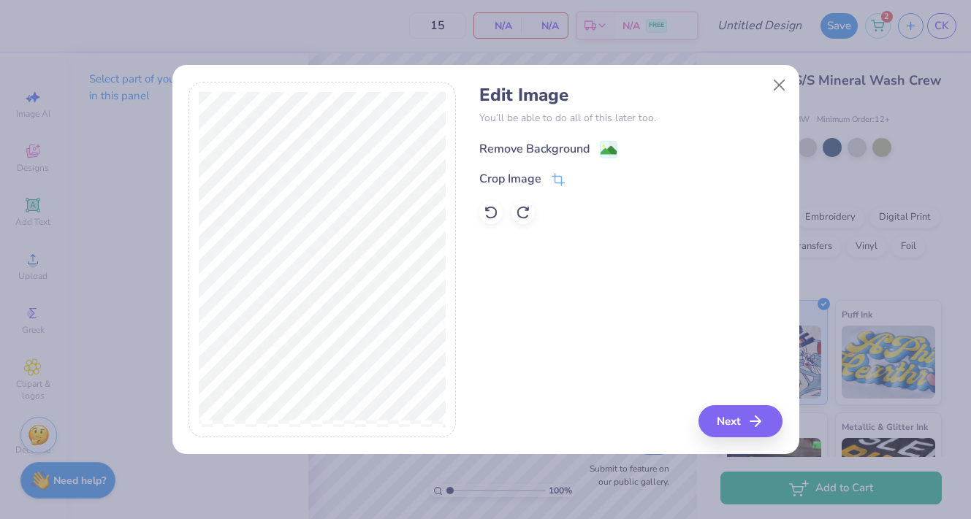
click at [577, 154] on div "Remove Background" at bounding box center [534, 149] width 110 height 18
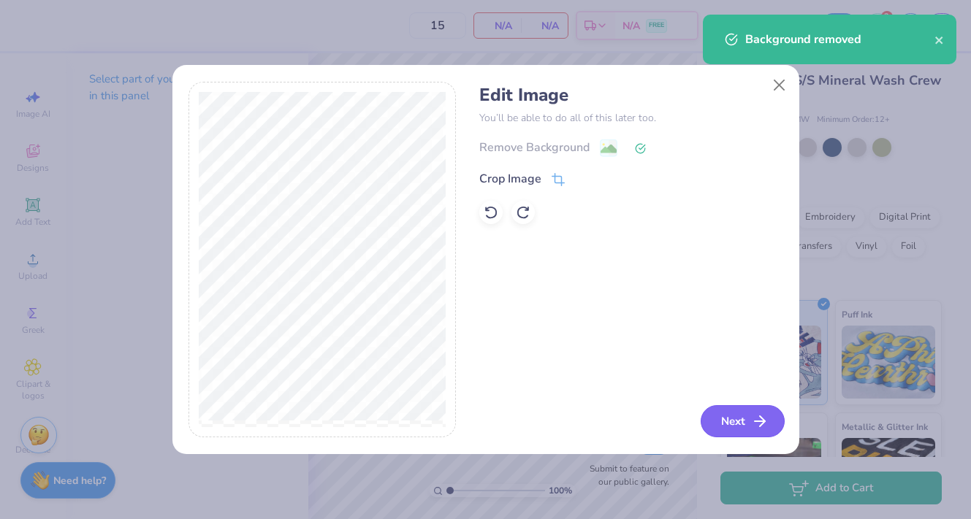
click at [739, 423] on button "Next" at bounding box center [743, 422] width 84 height 32
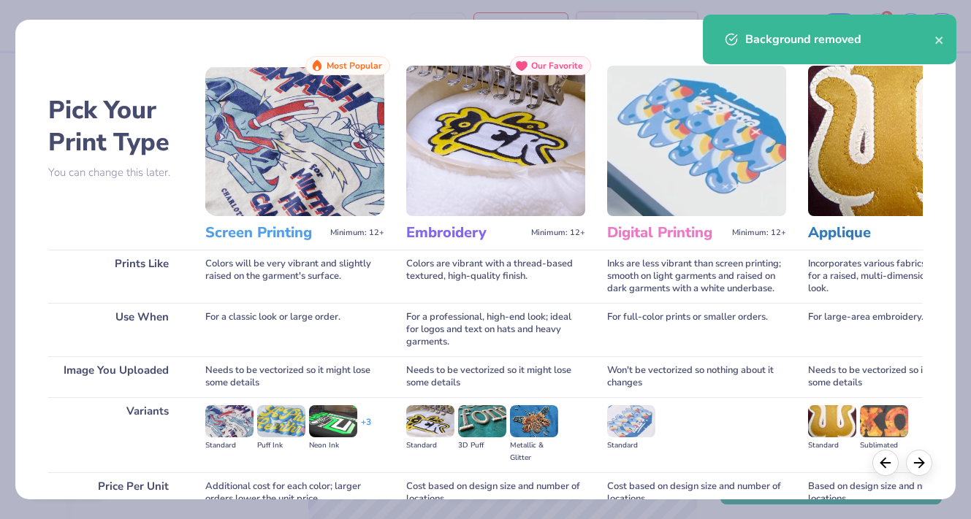
scroll to position [123, 0]
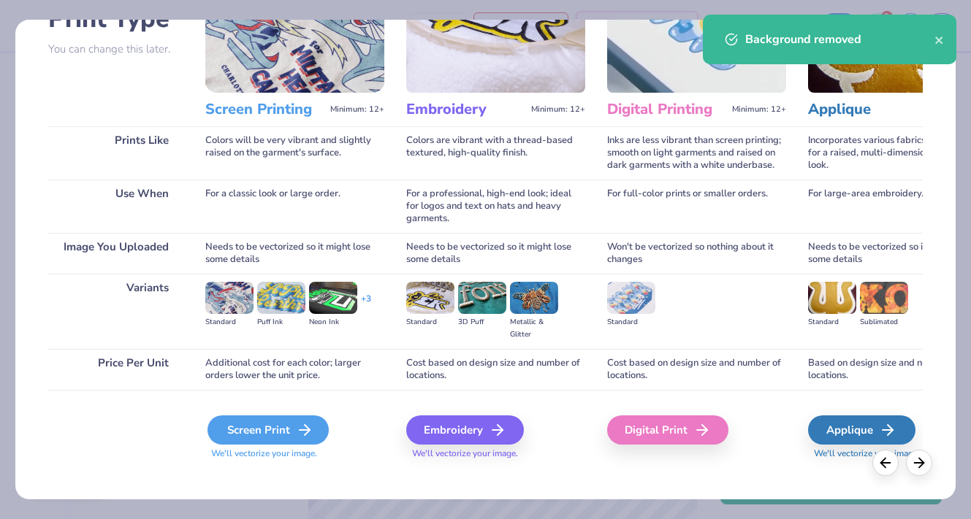
click at [280, 416] on div "Screen Print" at bounding box center [268, 430] width 121 height 29
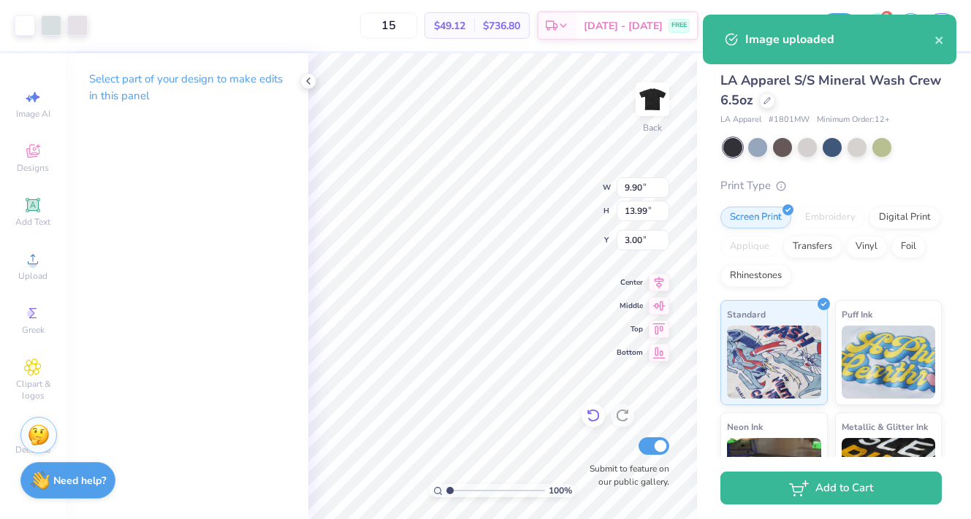
type input "9.90"
type input "13.99"
click at [657, 273] on icon at bounding box center [659, 281] width 20 height 18
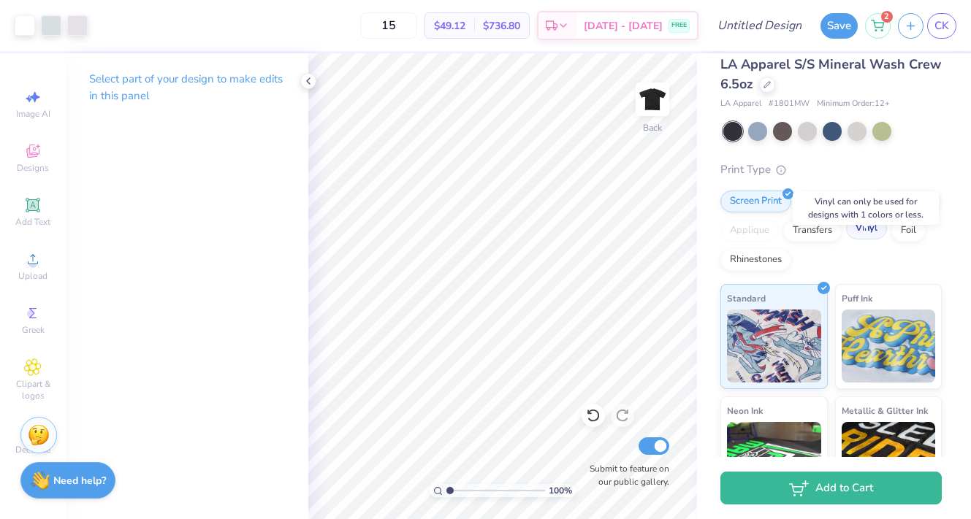
scroll to position [0, 0]
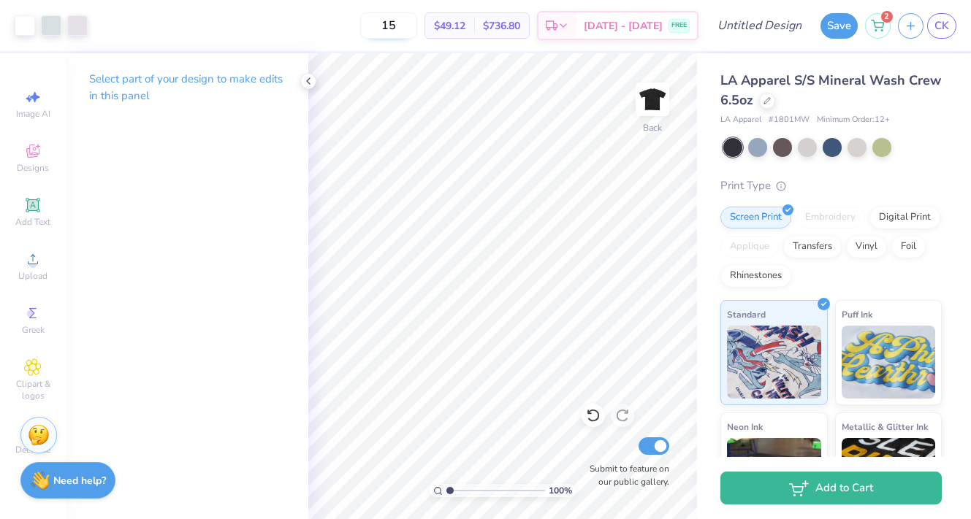
drag, startPoint x: 396, startPoint y: 26, endPoint x: 370, endPoint y: 24, distance: 26.3
click at [370, 24] on input "15" at bounding box center [388, 25] width 57 height 26
type input "7.23"
type input "10.22"
type input "10.89"
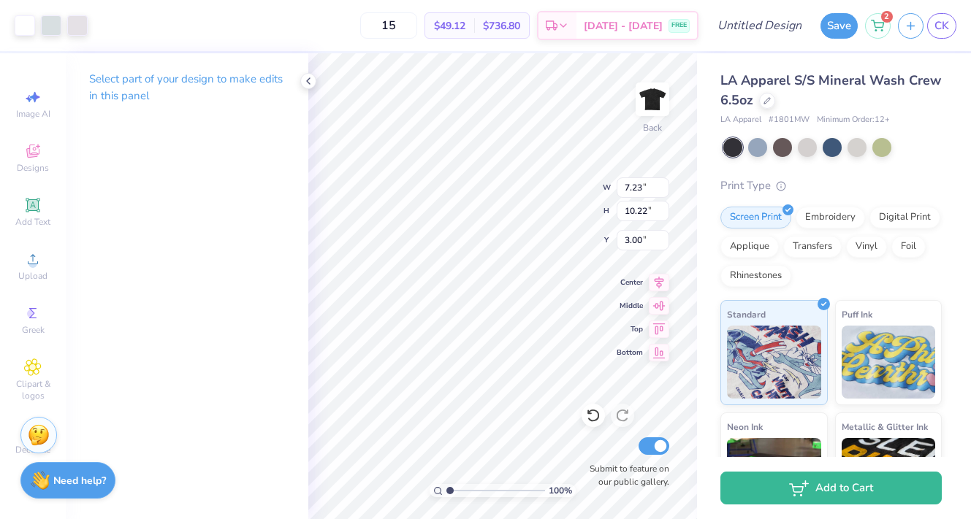
type input "15.39"
click at [655, 282] on icon at bounding box center [659, 281] width 20 height 18
drag, startPoint x: 398, startPoint y: 24, endPoint x: 359, endPoint y: 20, distance: 38.9
click at [359, 20] on div "15 $49.12 Per Item $736.80 Total Est. Delivery Aug 30 - Sep 2 FREE" at bounding box center [397, 25] width 604 height 51
drag, startPoint x: 387, startPoint y: 23, endPoint x: 362, endPoint y: 23, distance: 25.6
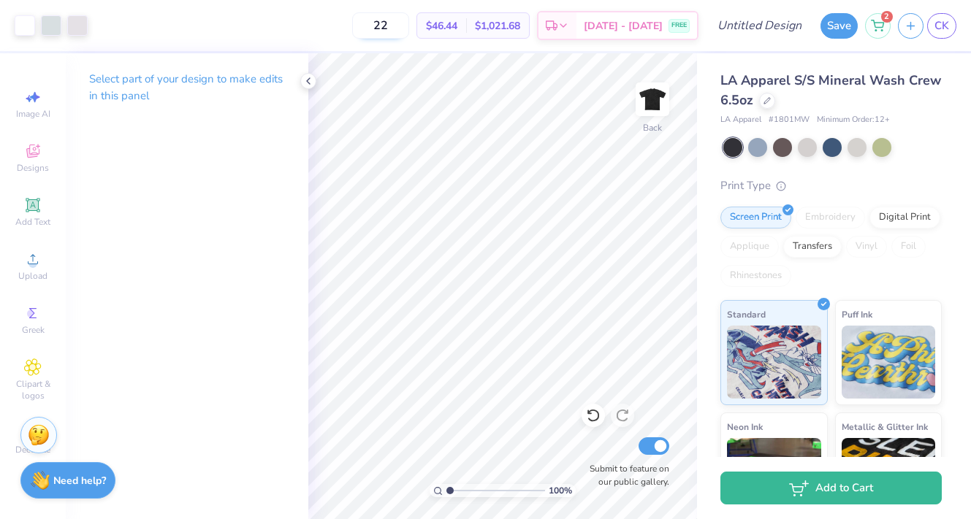
click at [362, 23] on input "22" at bounding box center [380, 25] width 57 height 26
type input "30"
click at [378, 23] on input "30" at bounding box center [380, 25] width 57 height 26
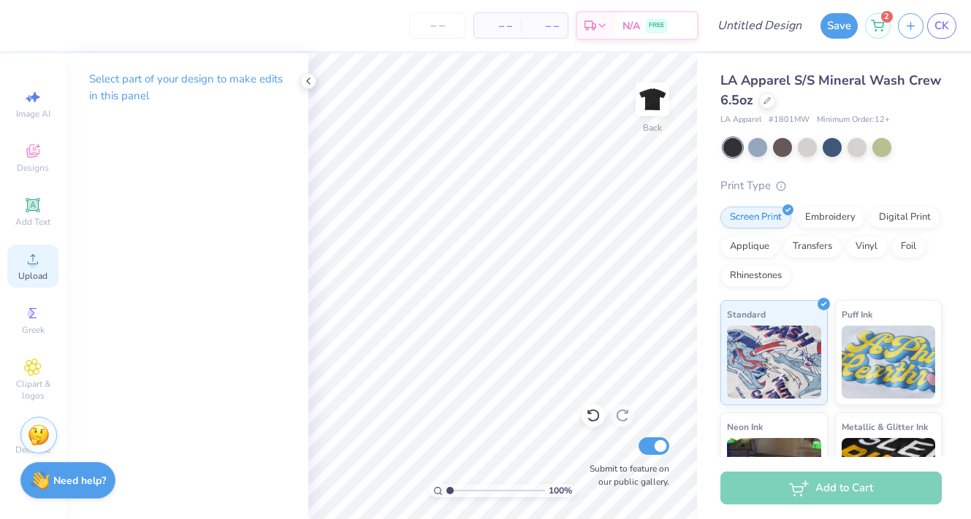
click at [22, 273] on span "Upload" at bounding box center [32, 276] width 29 height 12
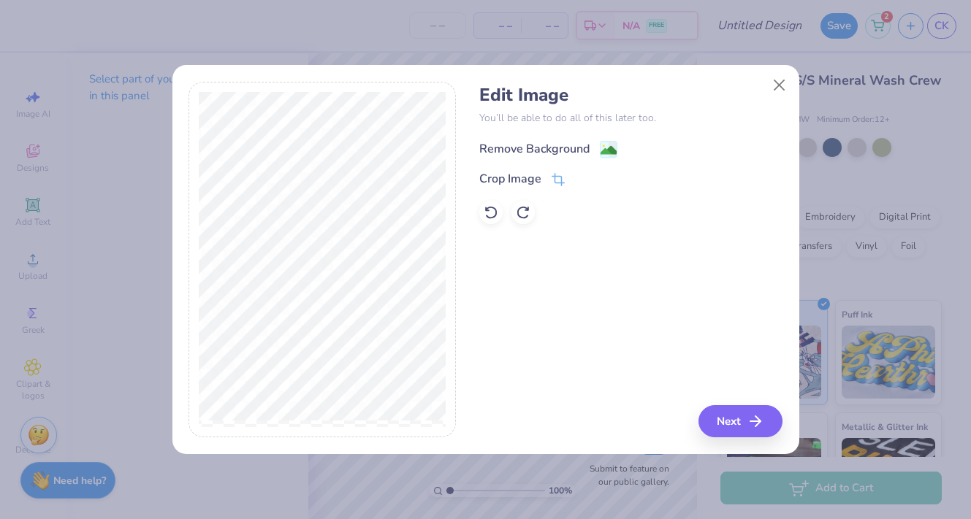
click at [520, 153] on div "Remove Background" at bounding box center [534, 149] width 110 height 18
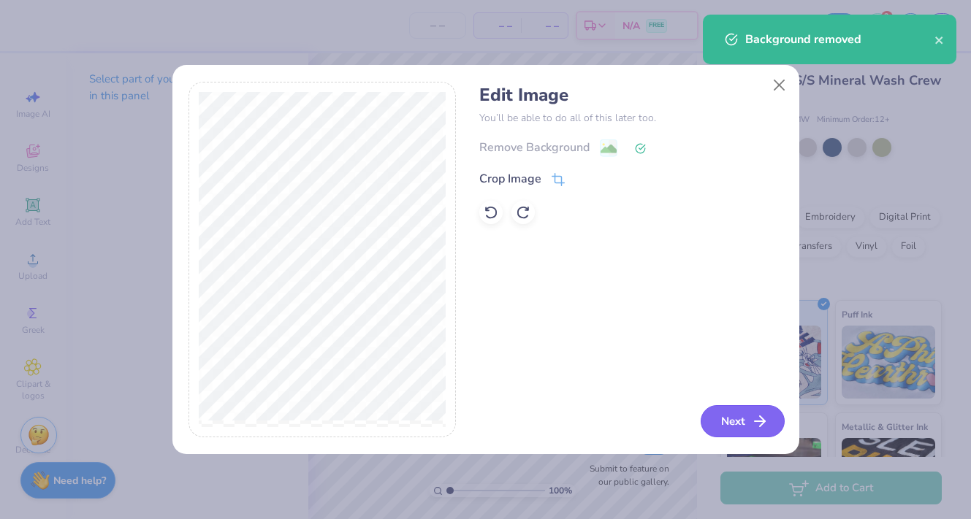
click at [728, 421] on button "Next" at bounding box center [743, 422] width 84 height 32
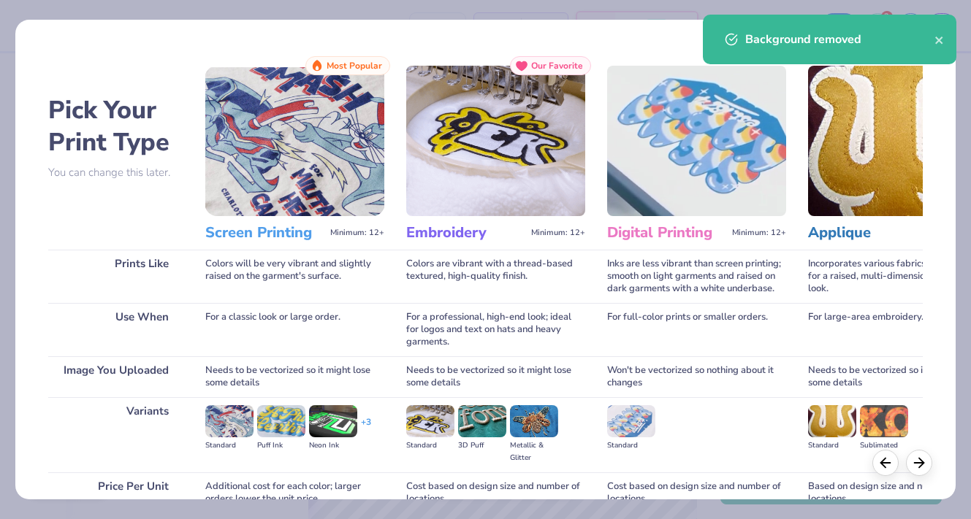
scroll to position [123, 0]
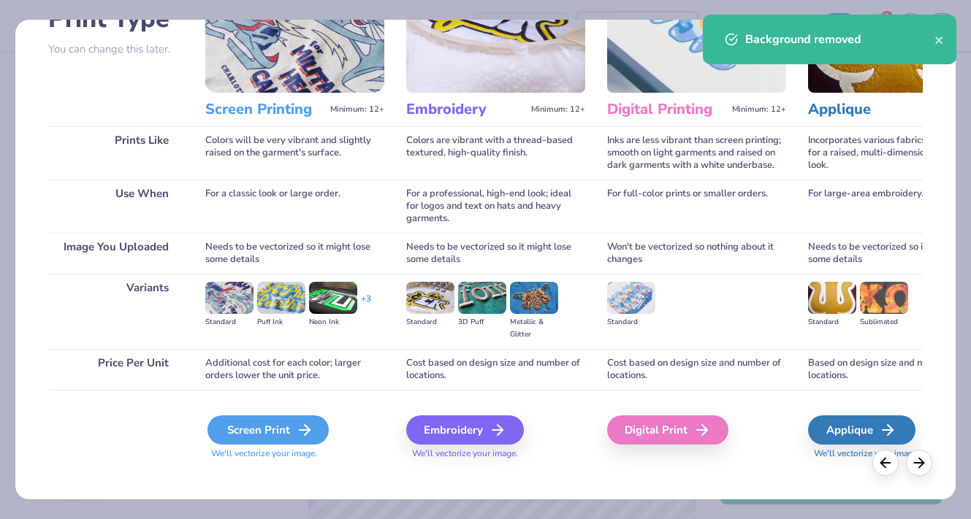
click at [269, 417] on div "Screen Print" at bounding box center [268, 430] width 121 height 29
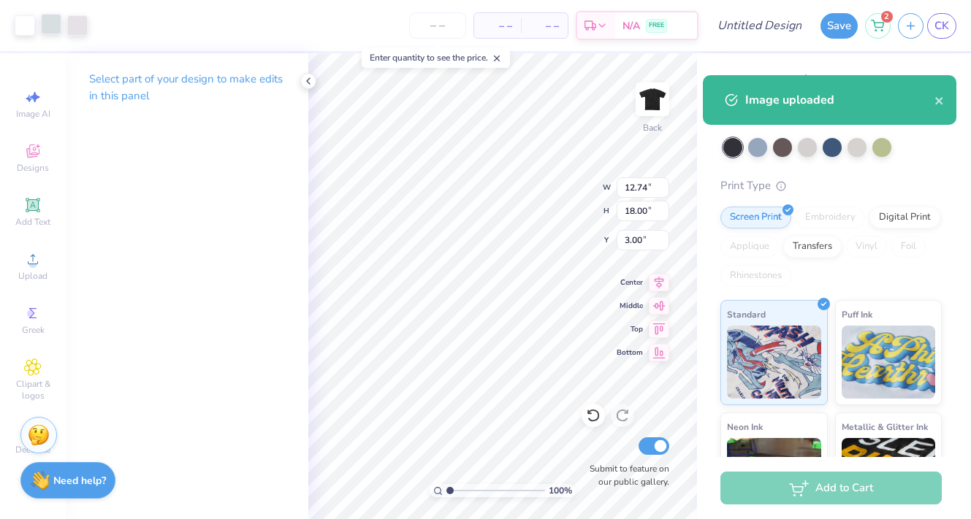
click at [60, 23] on div at bounding box center [51, 24] width 20 height 20
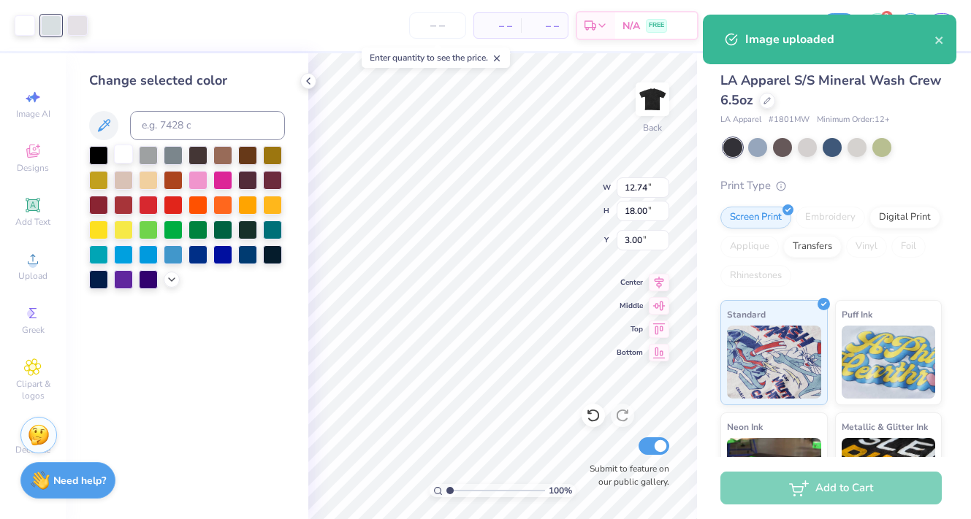
click at [119, 153] on div at bounding box center [123, 154] width 19 height 19
click at [47, 25] on div at bounding box center [51, 24] width 20 height 20
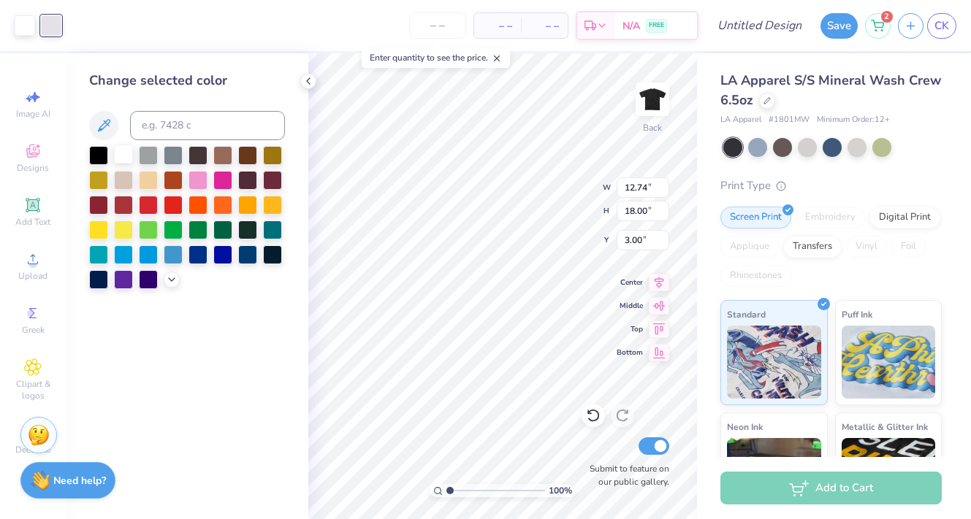
click at [123, 151] on div at bounding box center [123, 154] width 19 height 19
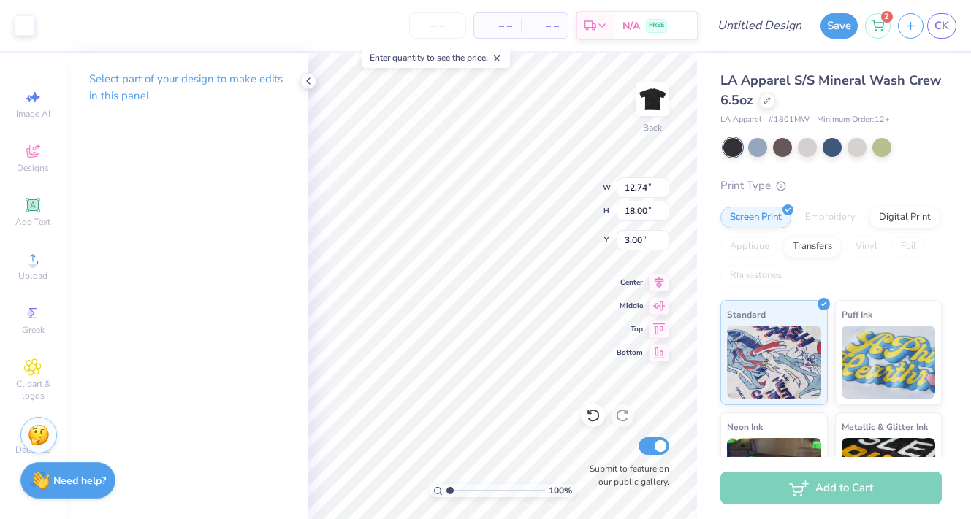
type input "0.50"
type input "10.74"
type input "15.18"
type input "3.00"
click at [656, 288] on icon at bounding box center [659, 281] width 20 height 18
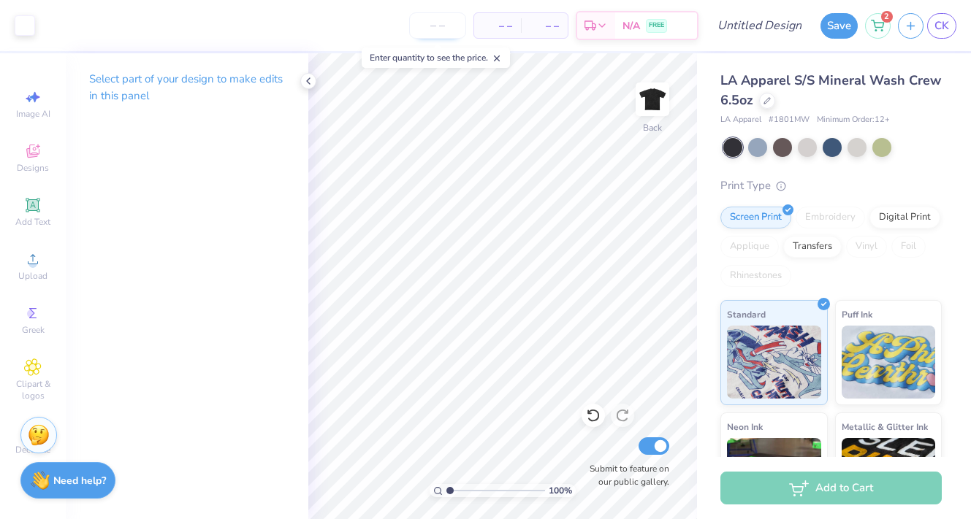
click at [421, 27] on input "number" at bounding box center [437, 25] width 57 height 26
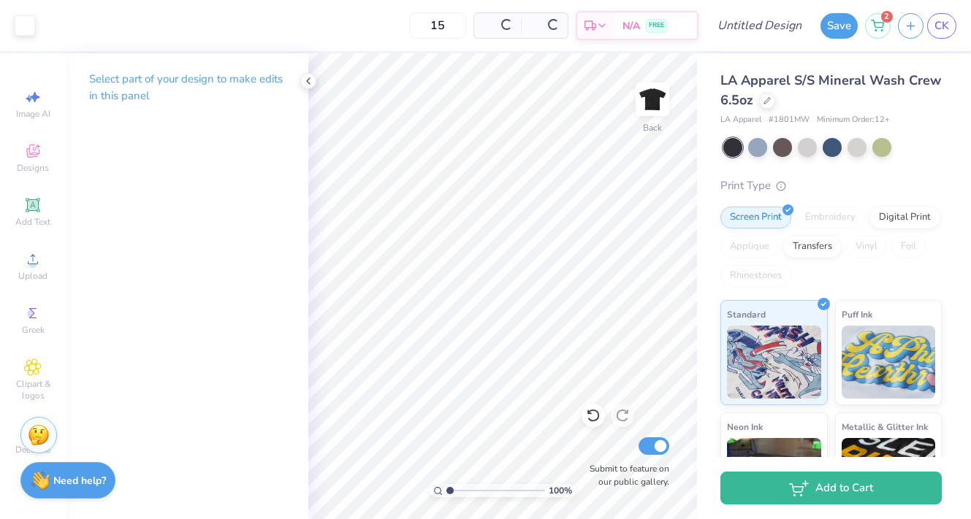
click at [349, 37] on div "15 Per Item Total Est. Delivery N/A FREE" at bounding box center [370, 25] width 656 height 51
click at [392, 25] on input "15" at bounding box center [388, 25] width 57 height 26
click at [330, 15] on div "18 Per Item Total Est. Delivery N/A FREE" at bounding box center [370, 25] width 656 height 51
drag, startPoint x: 399, startPoint y: 25, endPoint x: 375, endPoint y: 23, distance: 24.2
click at [375, 23] on input "18" at bounding box center [388, 25] width 57 height 26
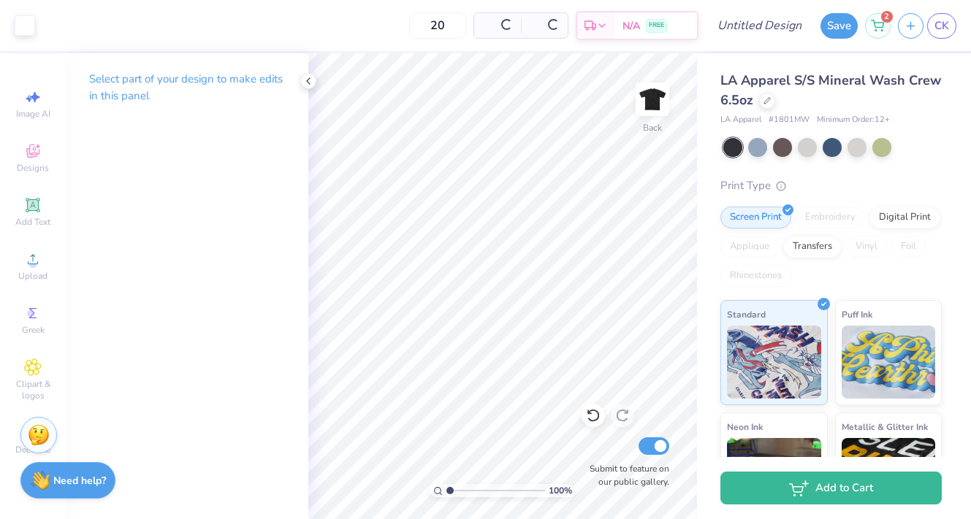
type input "20"
click at [290, 31] on div "20 Per Item Total Est. Delivery N/A FREE" at bounding box center [370, 25] width 656 height 51
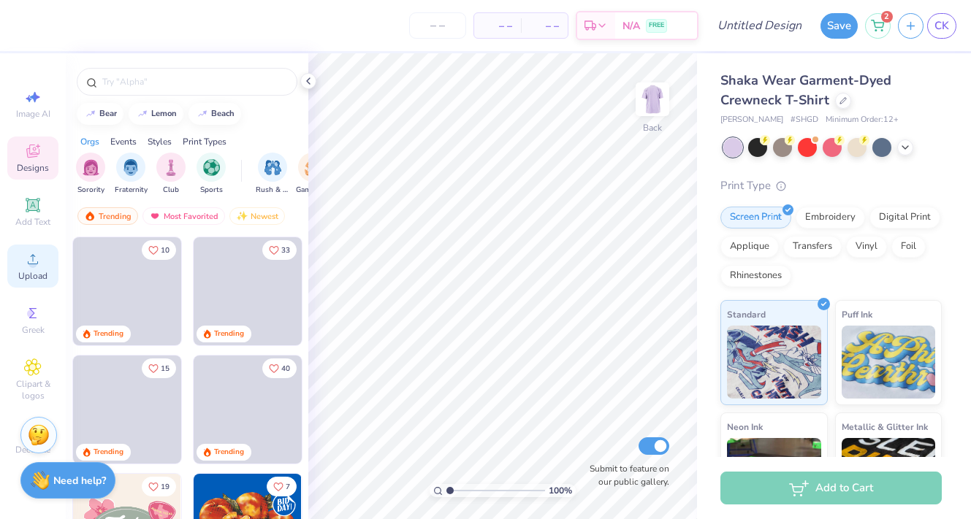
click at [34, 266] on circle at bounding box center [32, 264] width 8 height 8
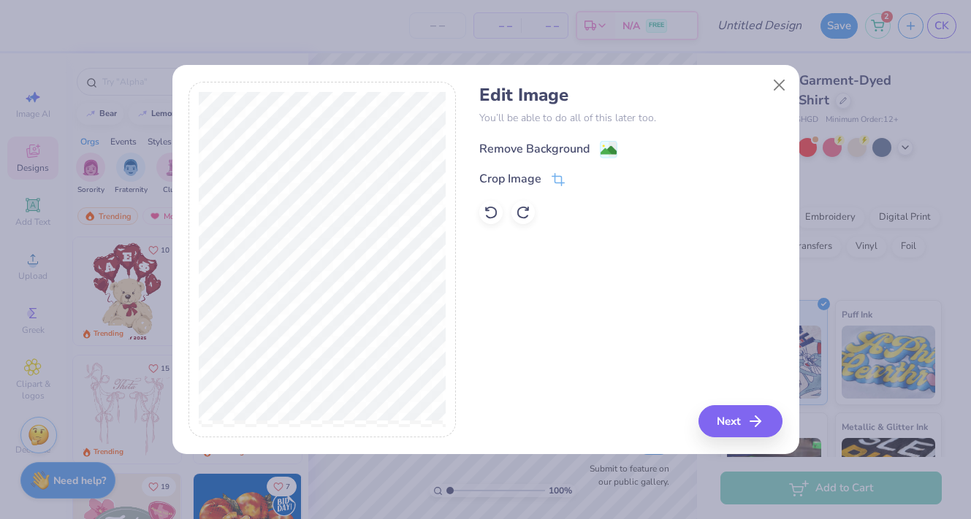
click at [522, 149] on div "Remove Background" at bounding box center [534, 149] width 110 height 18
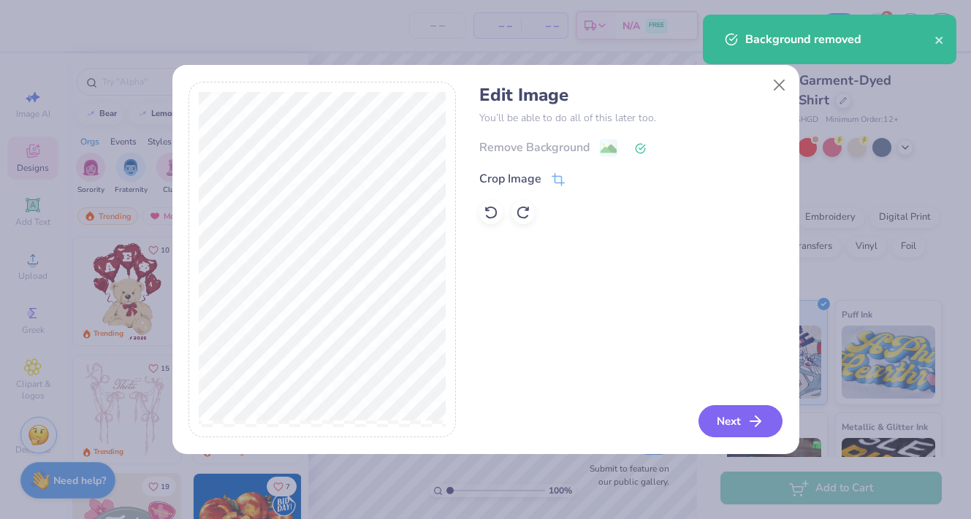
click at [747, 416] on button "Next" at bounding box center [740, 422] width 84 height 32
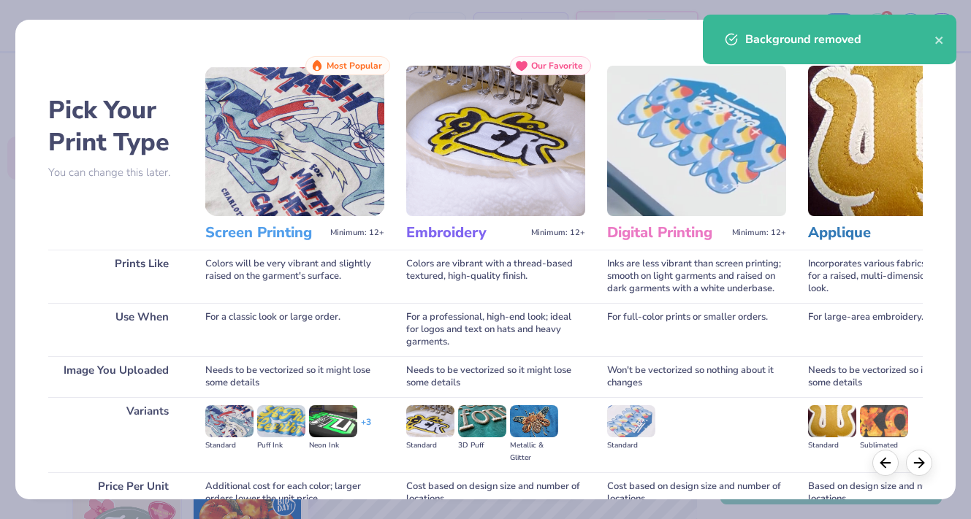
scroll to position [123, 0]
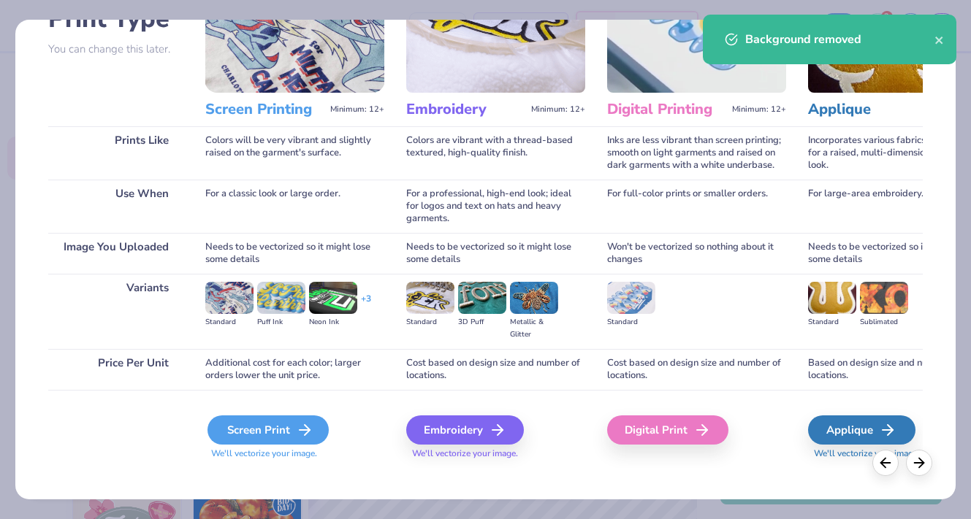
click at [274, 416] on div "Screen Print" at bounding box center [268, 430] width 121 height 29
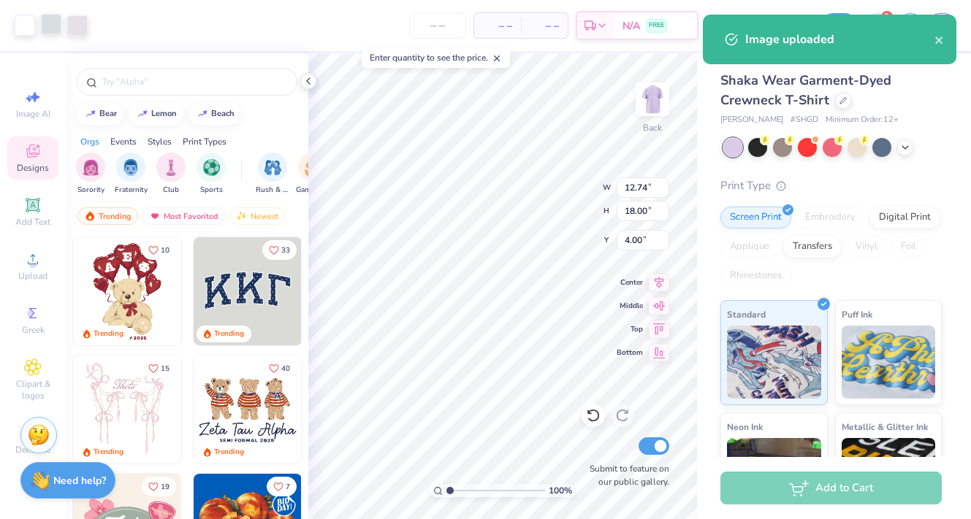
click at [48, 26] on div at bounding box center [51, 24] width 20 height 20
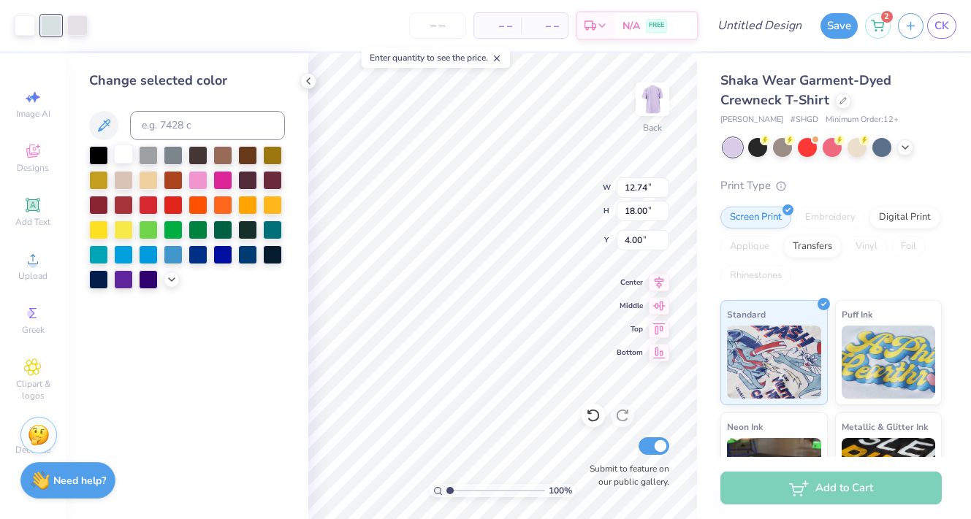
click at [122, 152] on div at bounding box center [123, 154] width 19 height 19
click at [54, 26] on div at bounding box center [51, 24] width 20 height 20
click at [121, 153] on div at bounding box center [123, 154] width 19 height 19
click at [530, 382] on div "100 % Back W 12.74 12.74 " H 18.00 18.00 " Y 4.00 4.00 " Center Middle Top Bott…" at bounding box center [502, 286] width 389 height 466
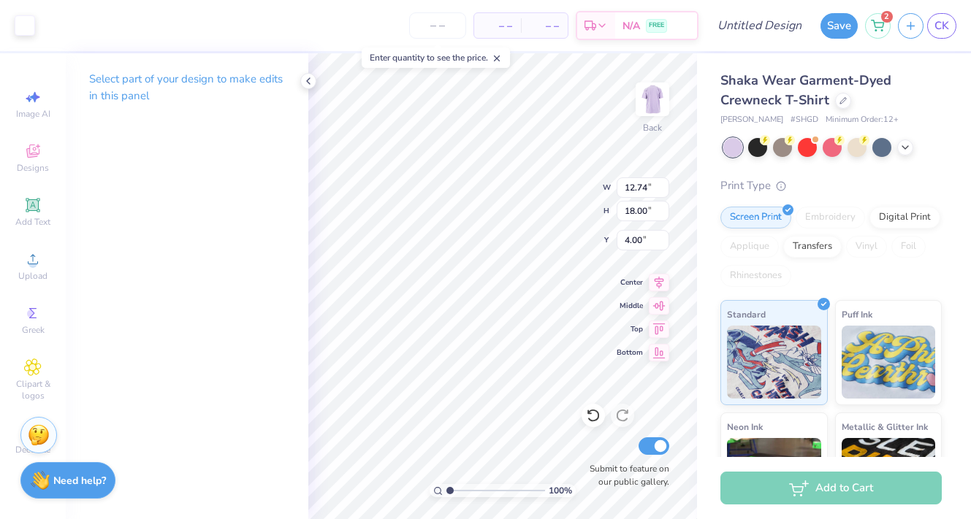
type input "9.53"
type input "13.46"
type input "3.00"
